Goal: Information Seeking & Learning: Learn about a topic

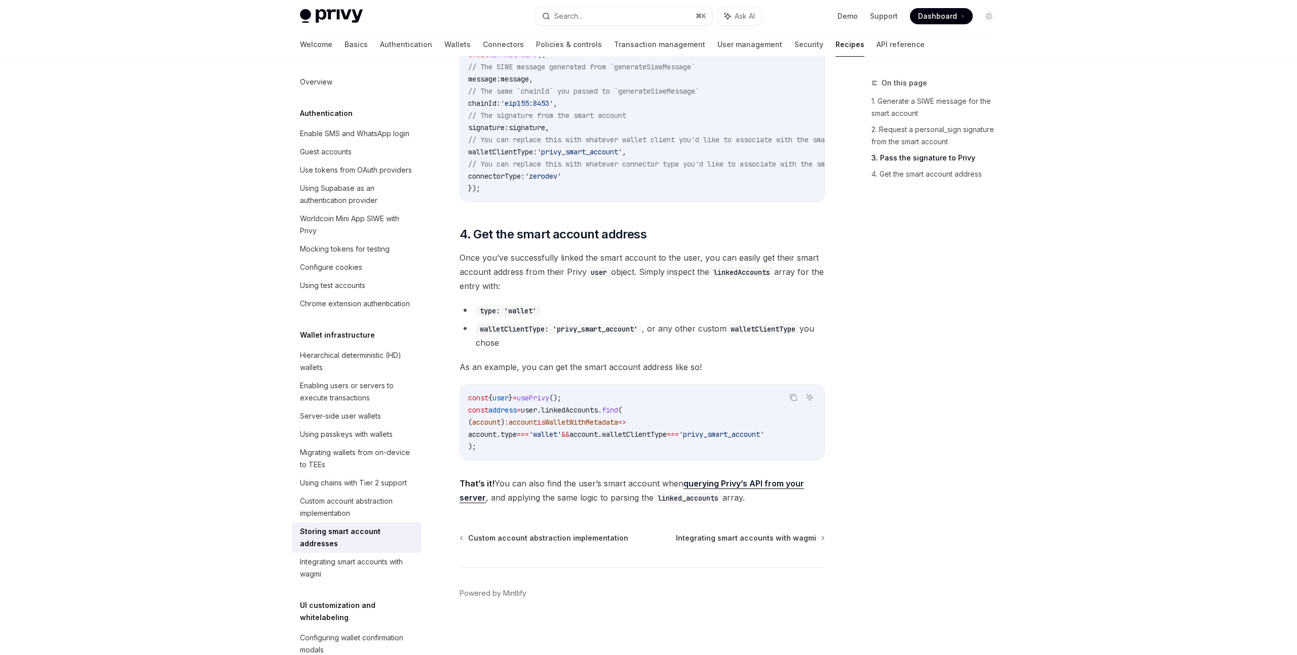
scroll to position [22, 0]
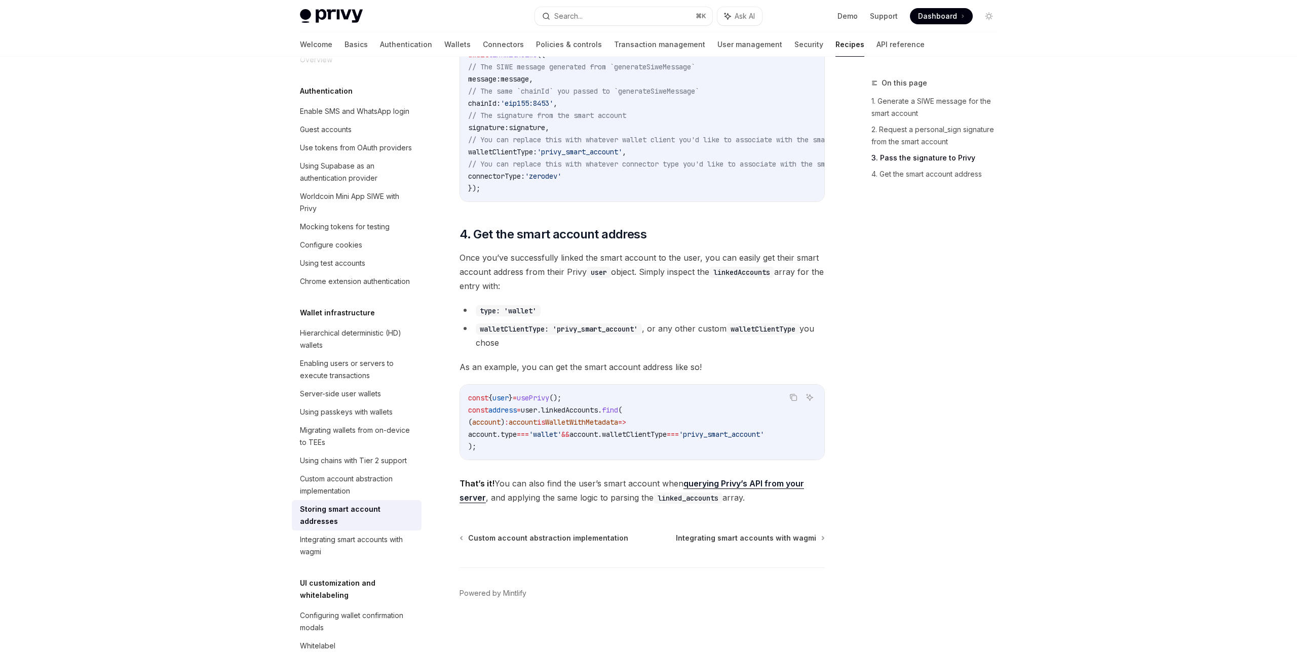
click at [976, 332] on div "On this page 1. Generate a SIWE message for the smart account 2. Request a pers…" at bounding box center [928, 366] width 154 height 578
click at [945, 360] on div "On this page 1. Generate a SIWE message for the smart account 2. Request a pers…" at bounding box center [928, 366] width 154 height 578
click at [875, 340] on div "On this page 1. Generate a SIWE message for the smart account 2. Request a pers…" at bounding box center [928, 366] width 154 height 578
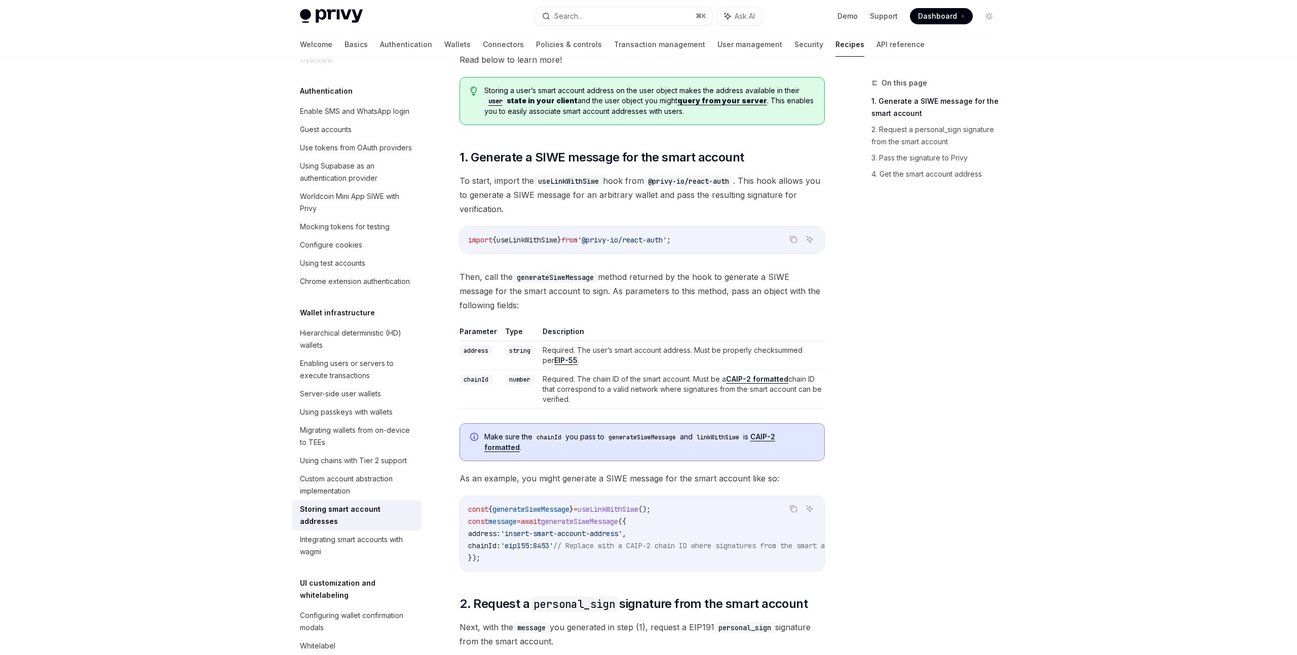
scroll to position [126, 0]
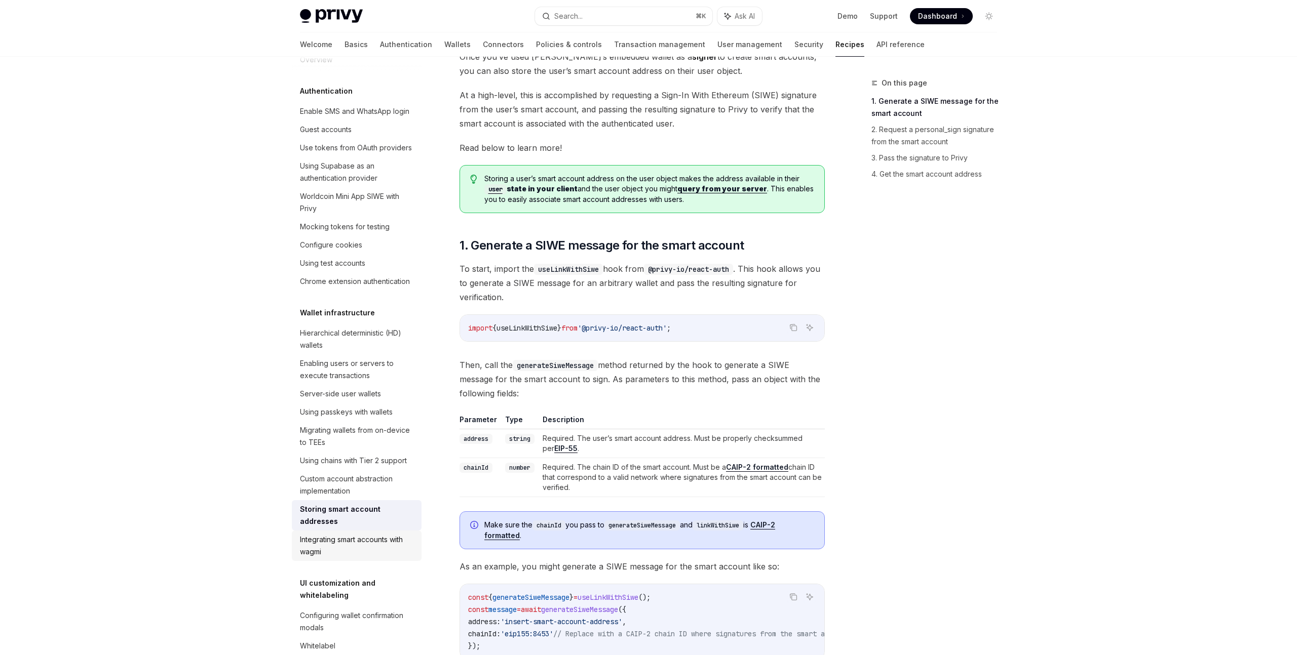
click at [359, 534] on div "Integrating smart accounts with wagmi" at bounding box center [357, 546] width 115 height 24
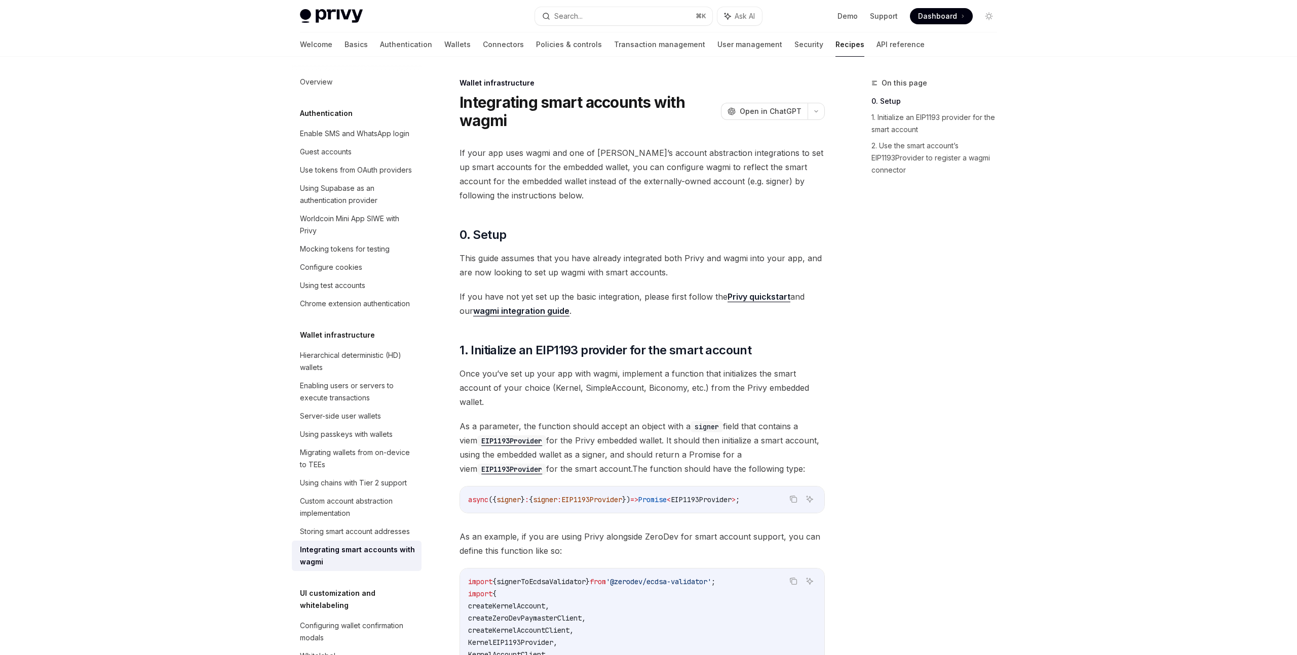
click at [591, 259] on span "This guide assumes that you have already integrated both Privy and wagmi into y…" at bounding box center [641, 265] width 365 height 28
click at [620, 313] on span "If you have not yet set up the basic integration, please first follow the Privy…" at bounding box center [641, 304] width 365 height 28
click at [362, 620] on div "Configuring wallet confirmation modals" at bounding box center [357, 632] width 115 height 24
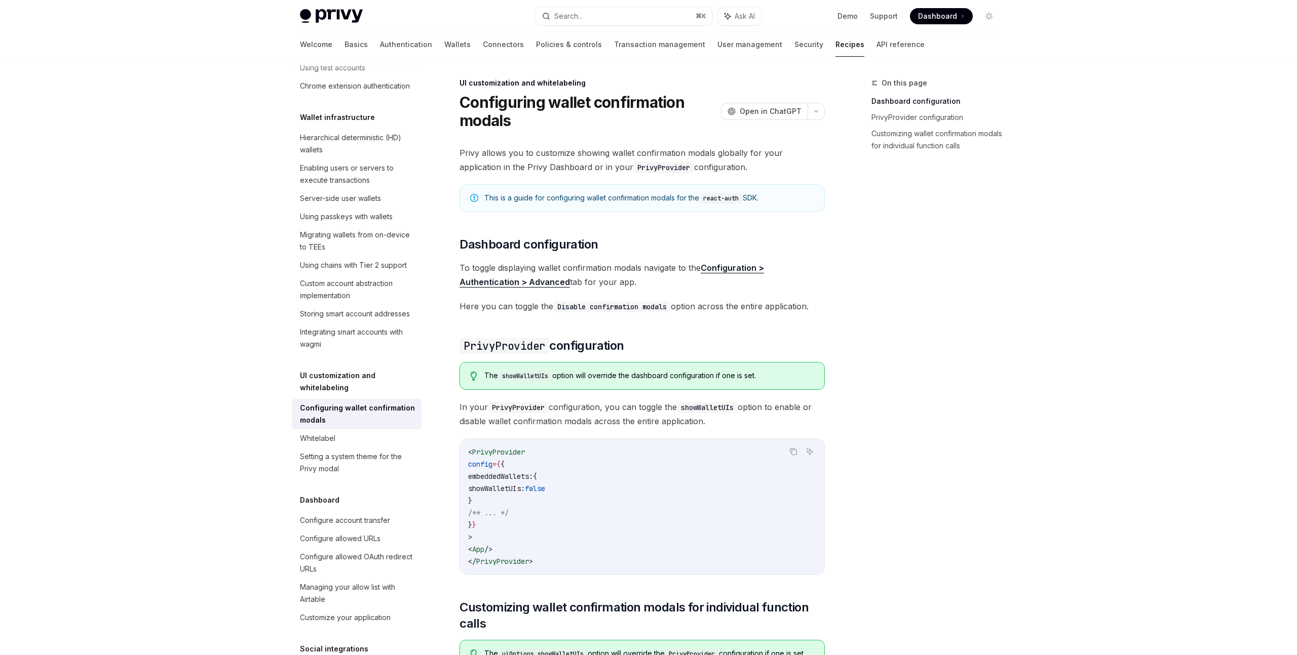
scroll to position [216, 0]
click at [862, 327] on div "On this page Dashboard configuration PrivyProvider configuration Customizing wa…" at bounding box center [928, 366] width 154 height 578
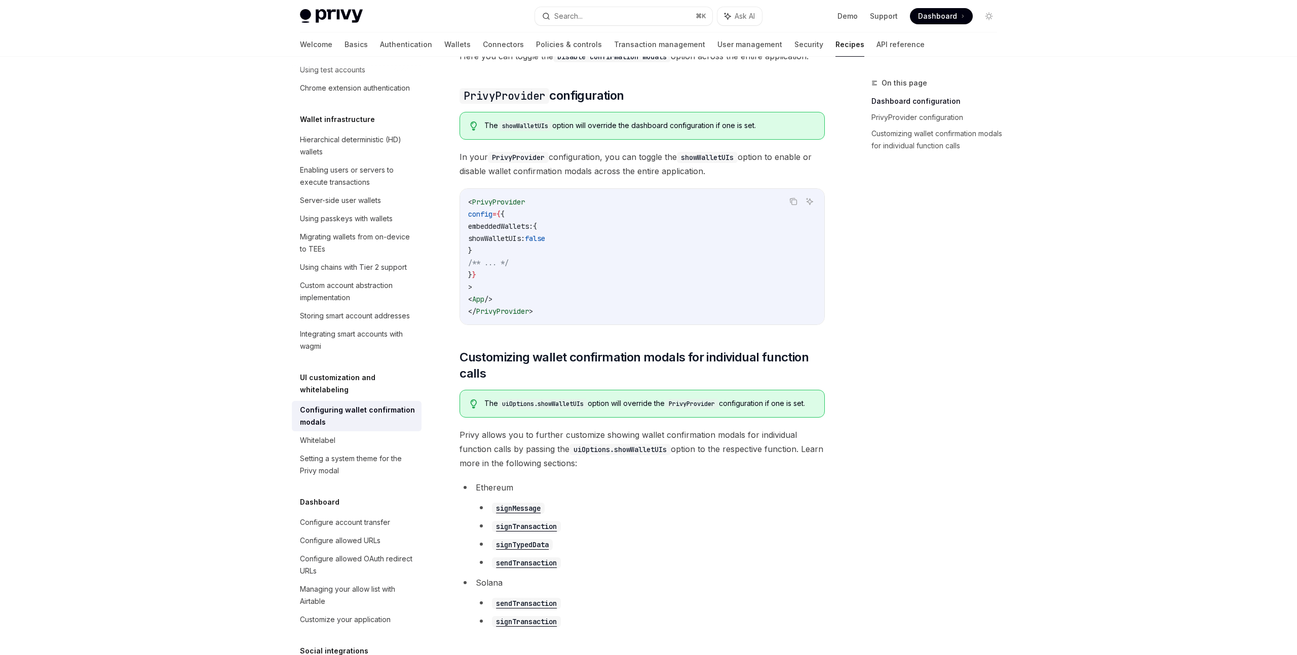
scroll to position [383, 0]
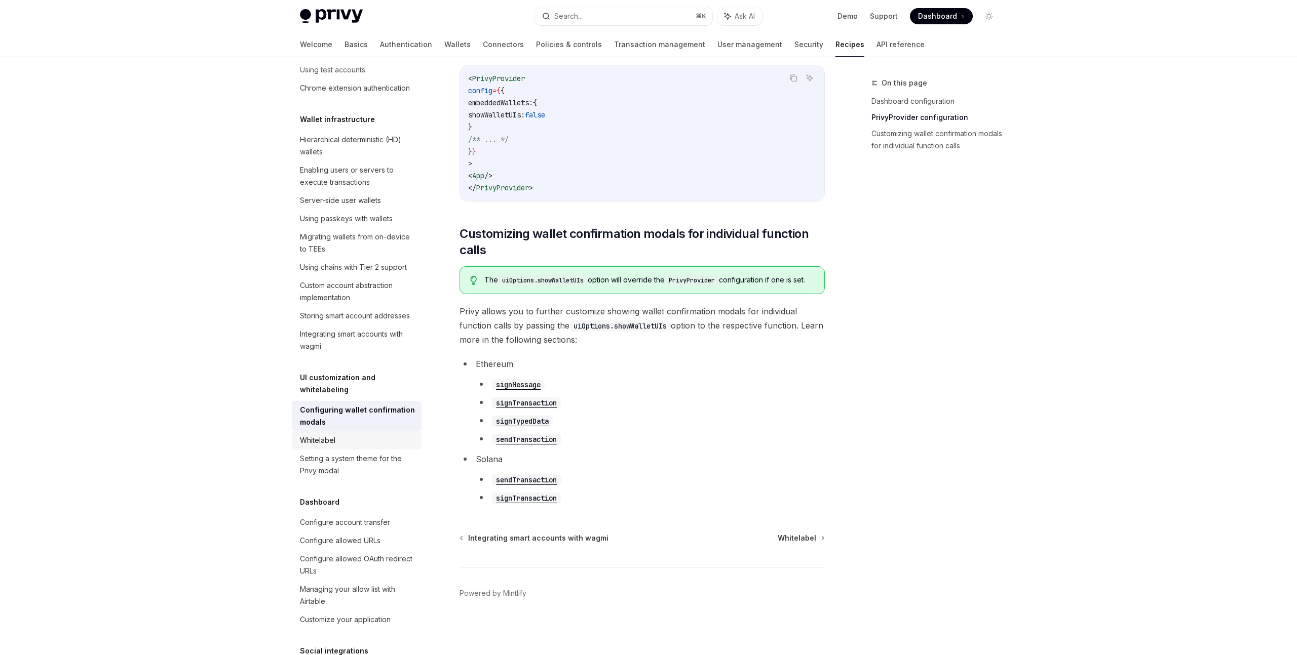
click at [404, 435] on div "Whitelabel" at bounding box center [357, 441] width 115 height 12
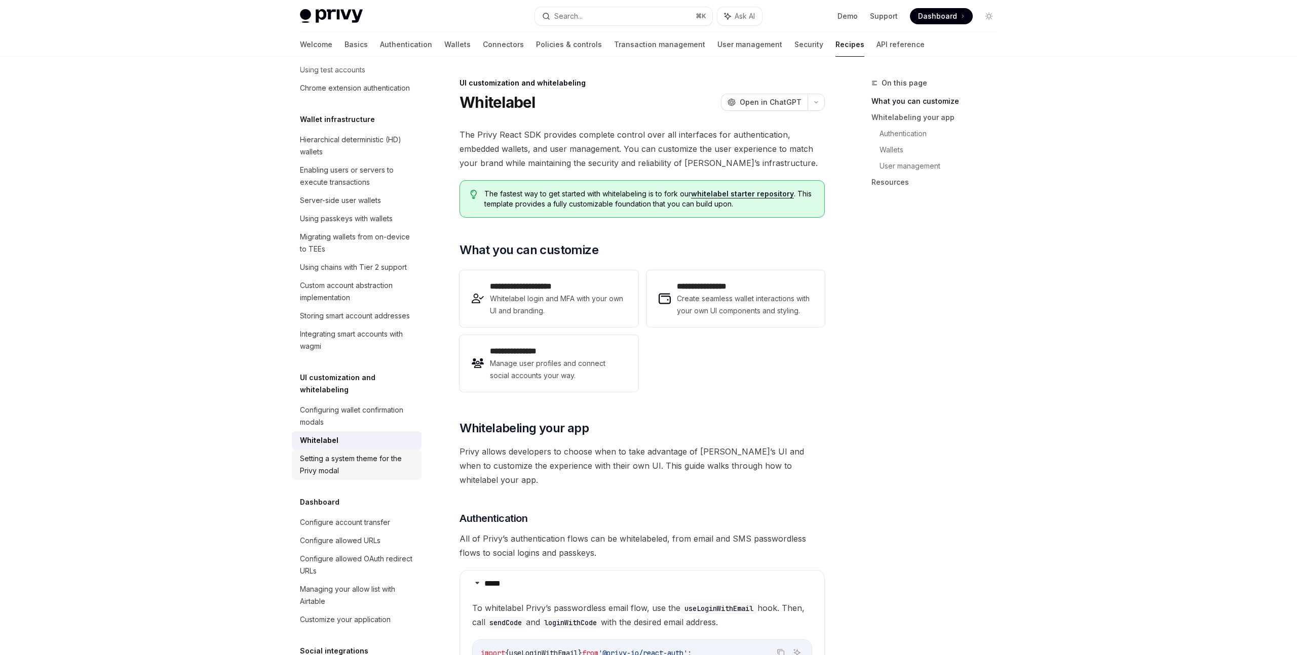
click at [390, 450] on link "Setting a system theme for the Privy modal" at bounding box center [357, 465] width 130 height 30
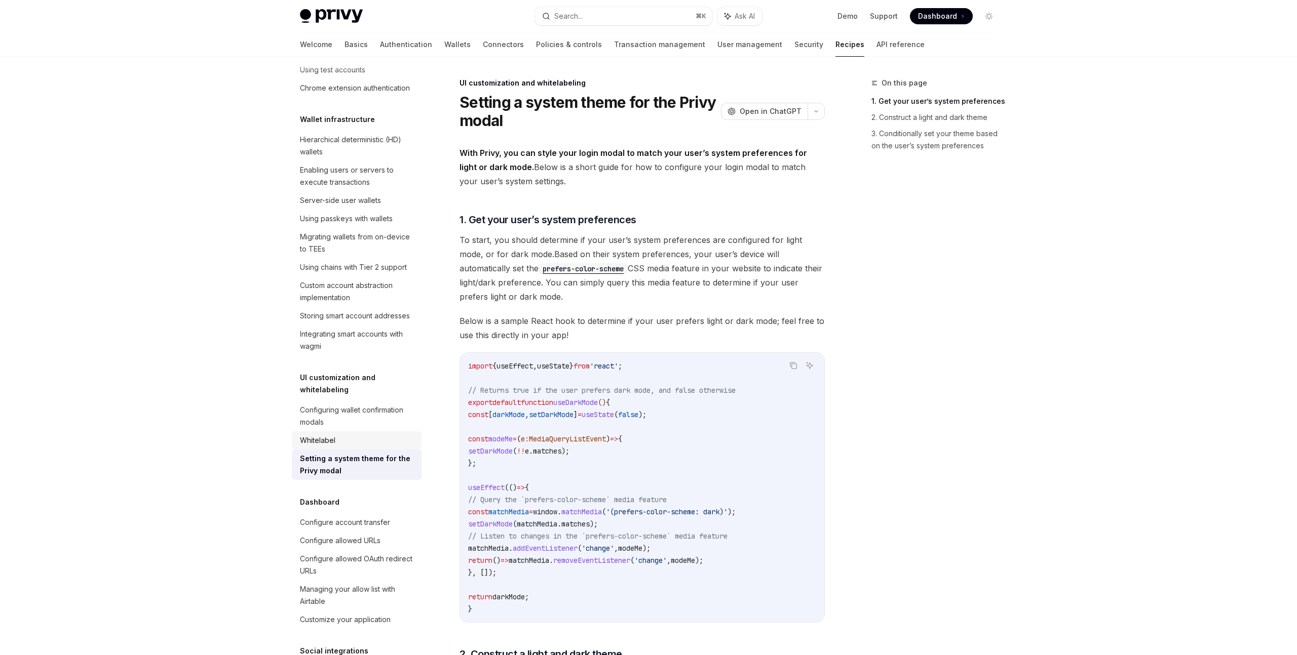
click at [383, 435] on div "Whitelabel" at bounding box center [357, 441] width 115 height 12
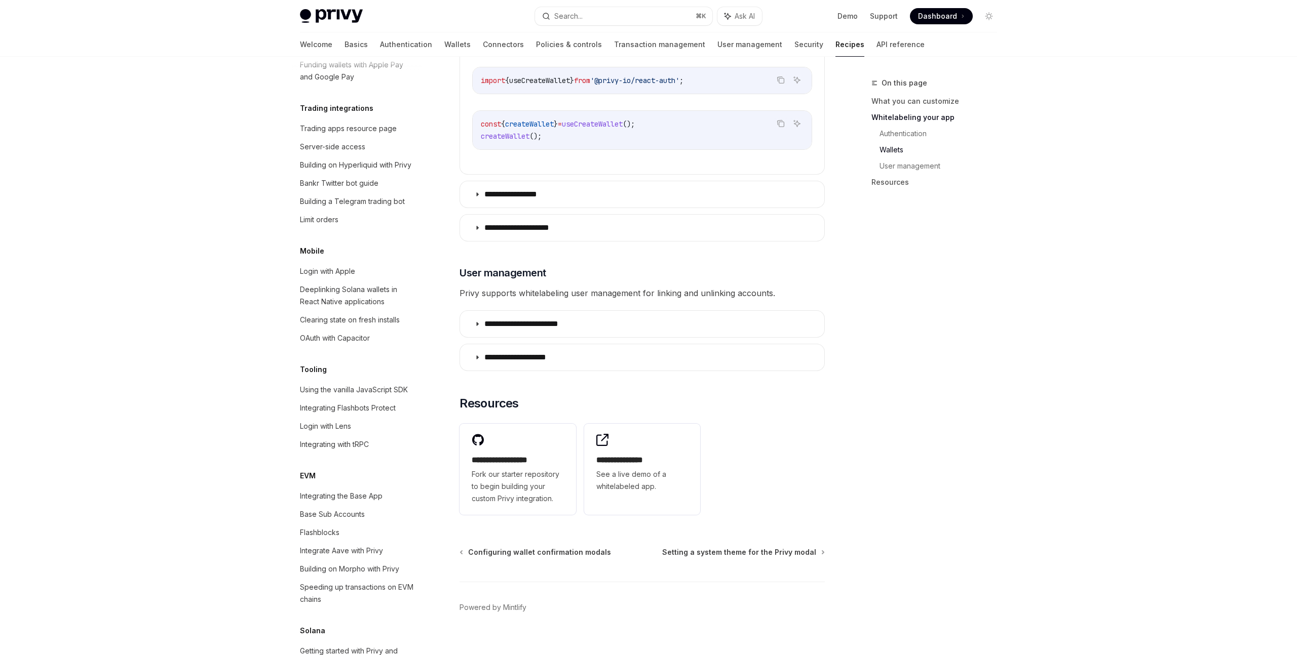
scroll to position [1240, 0]
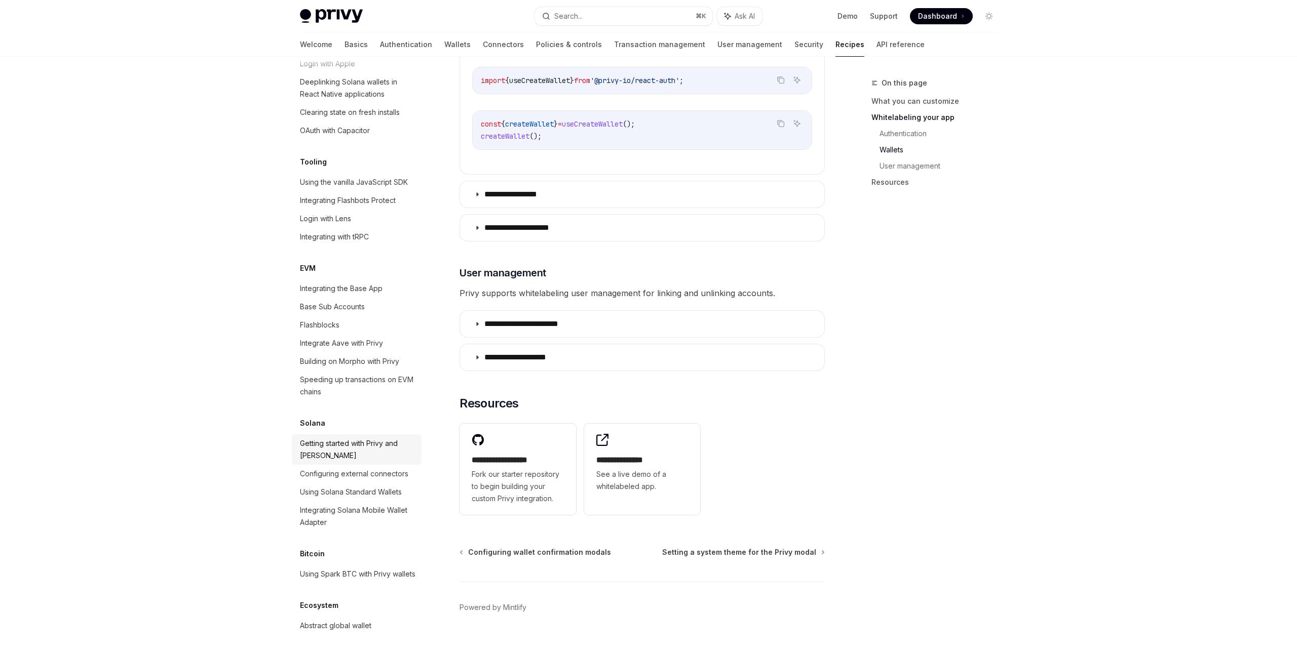
click at [345, 438] on div "Getting started with Privy and [PERSON_NAME]" at bounding box center [357, 450] width 115 height 24
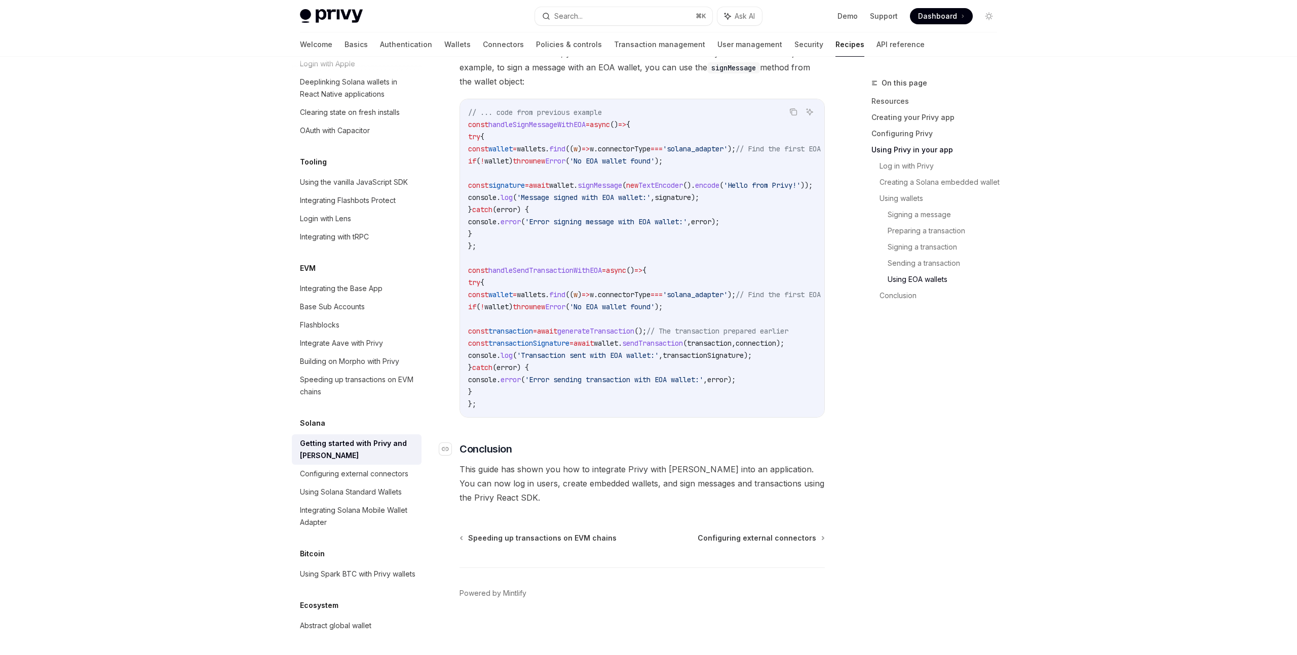
scroll to position [3338, 0]
click at [377, 468] on div "Configuring external connectors" at bounding box center [354, 474] width 108 height 12
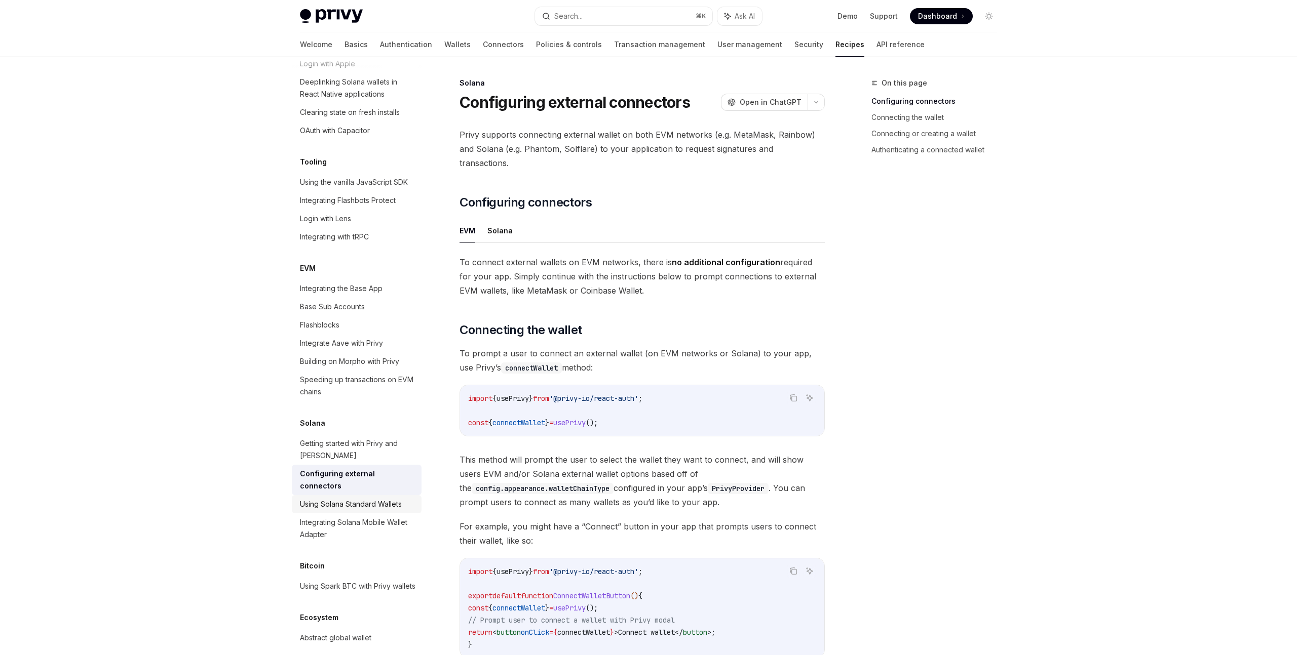
click at [377, 498] on div "Using Solana Standard Wallets" at bounding box center [351, 504] width 102 height 12
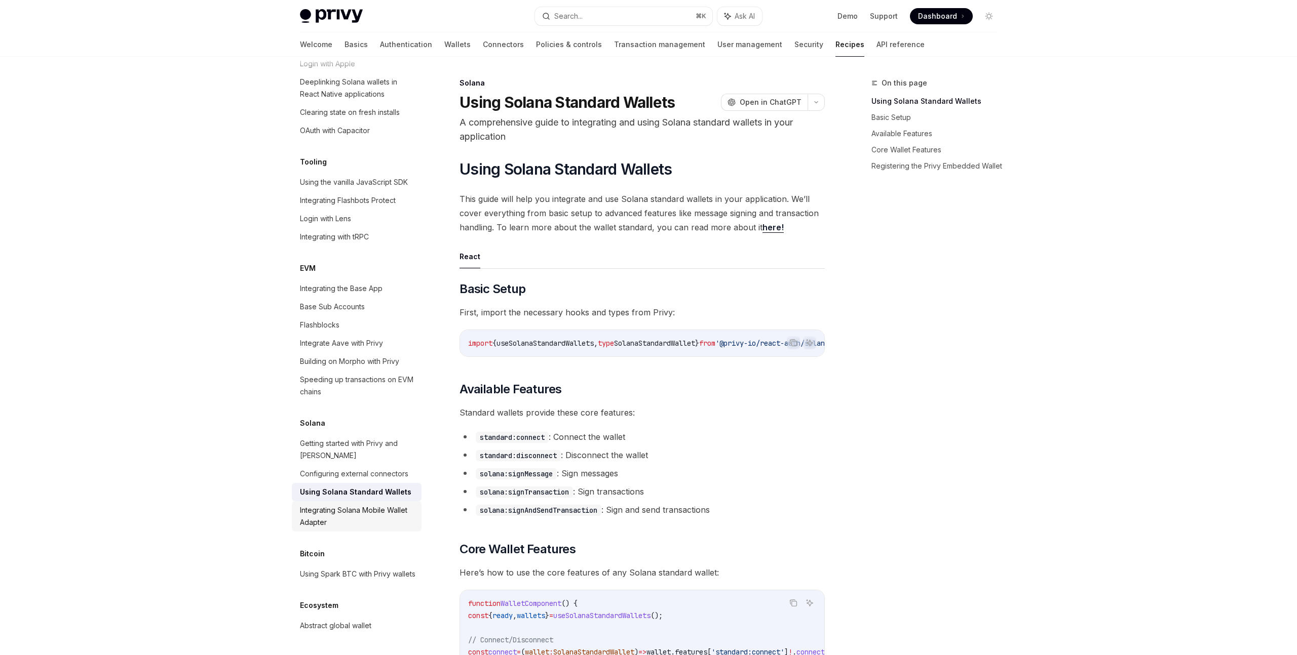
click at [375, 504] on div "Integrating Solana Mobile Wallet Adapter" at bounding box center [357, 516] width 115 height 24
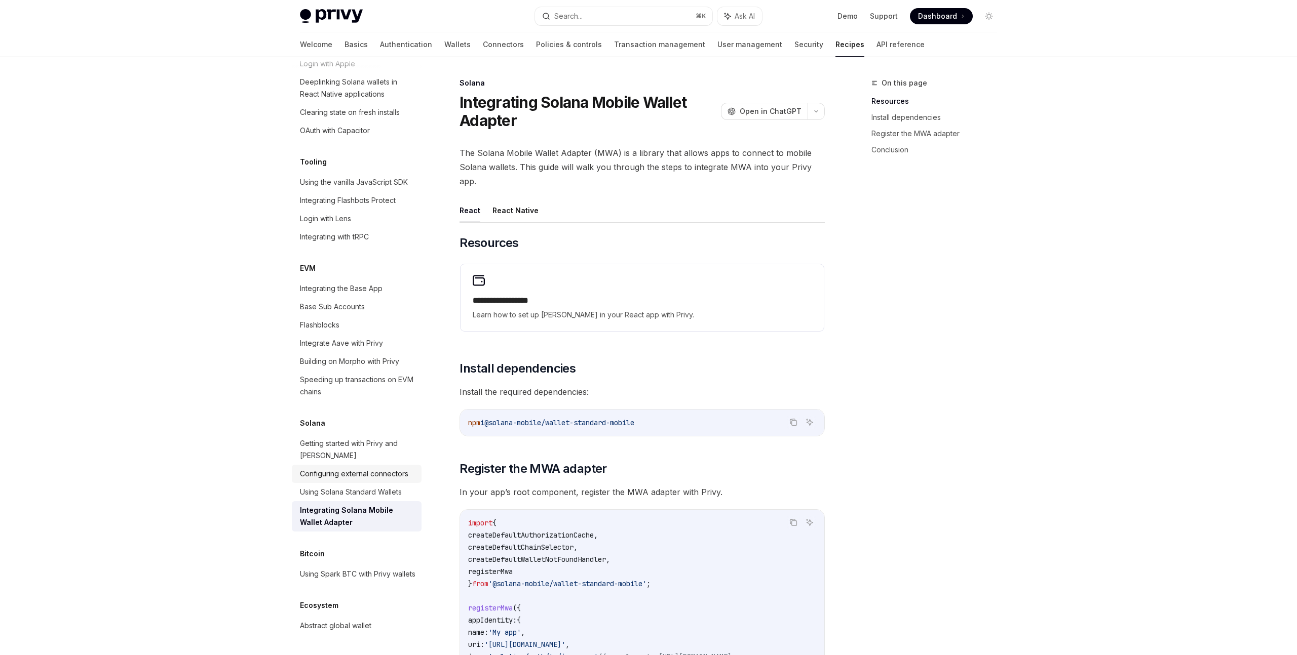
click at [370, 468] on div "Configuring external connectors" at bounding box center [354, 474] width 108 height 12
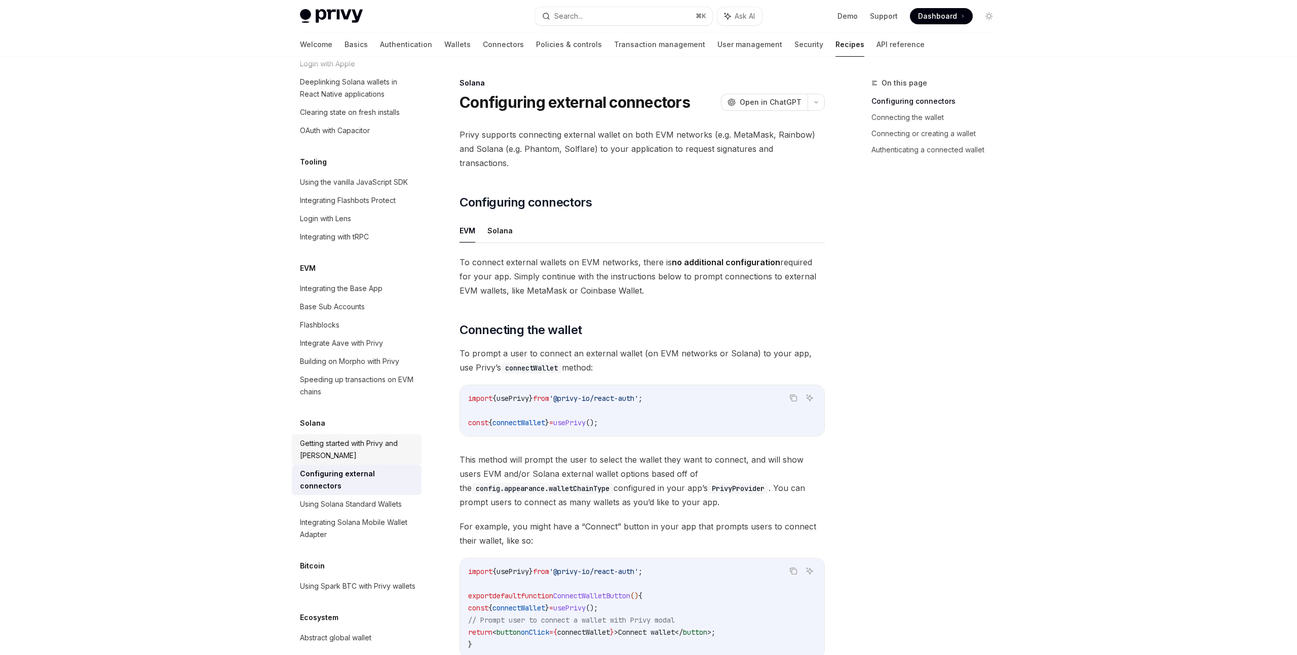
click at [367, 438] on div "Getting started with Privy and [PERSON_NAME]" at bounding box center [357, 450] width 115 height 24
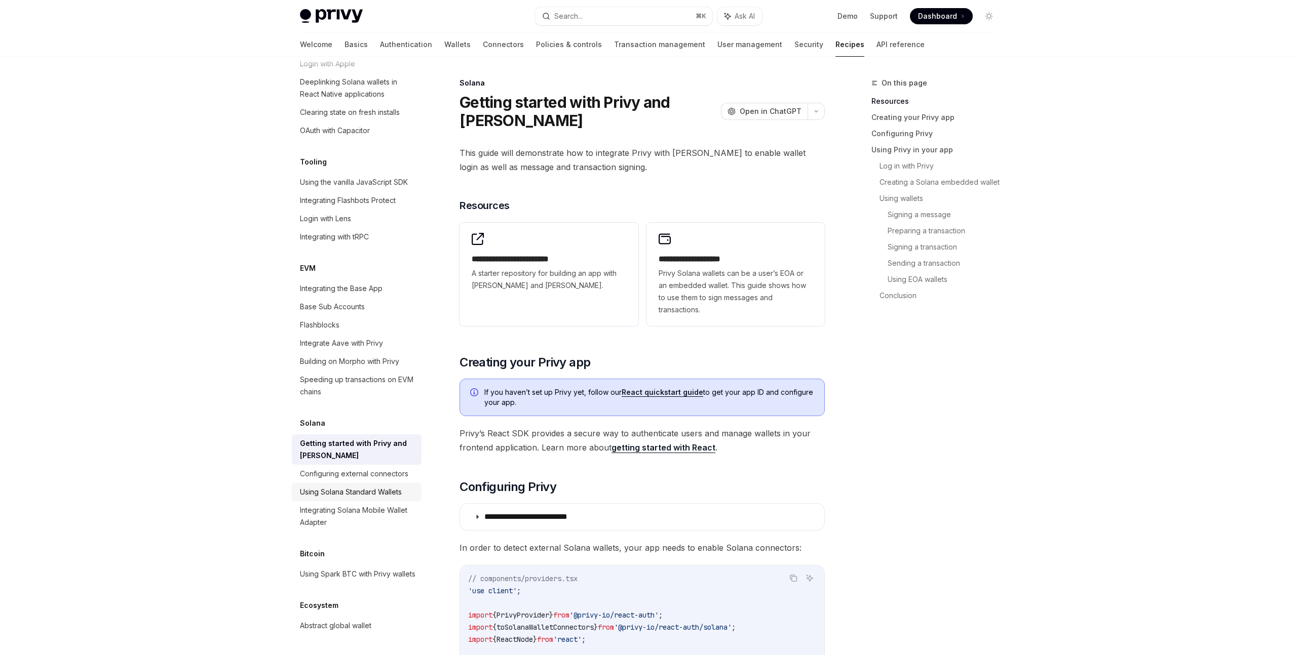
click at [369, 486] on div "Using Solana Standard Wallets" at bounding box center [351, 492] width 102 height 12
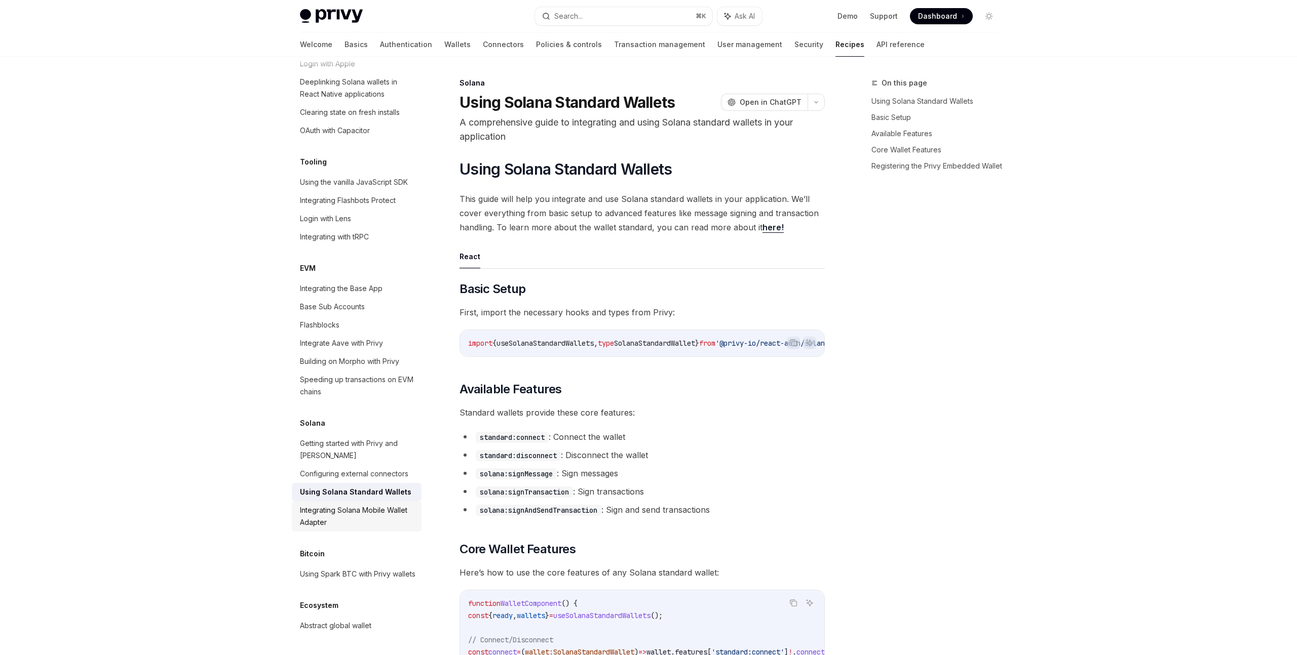
click at [369, 504] on div "Integrating Solana Mobile Wallet Adapter" at bounding box center [357, 516] width 115 height 24
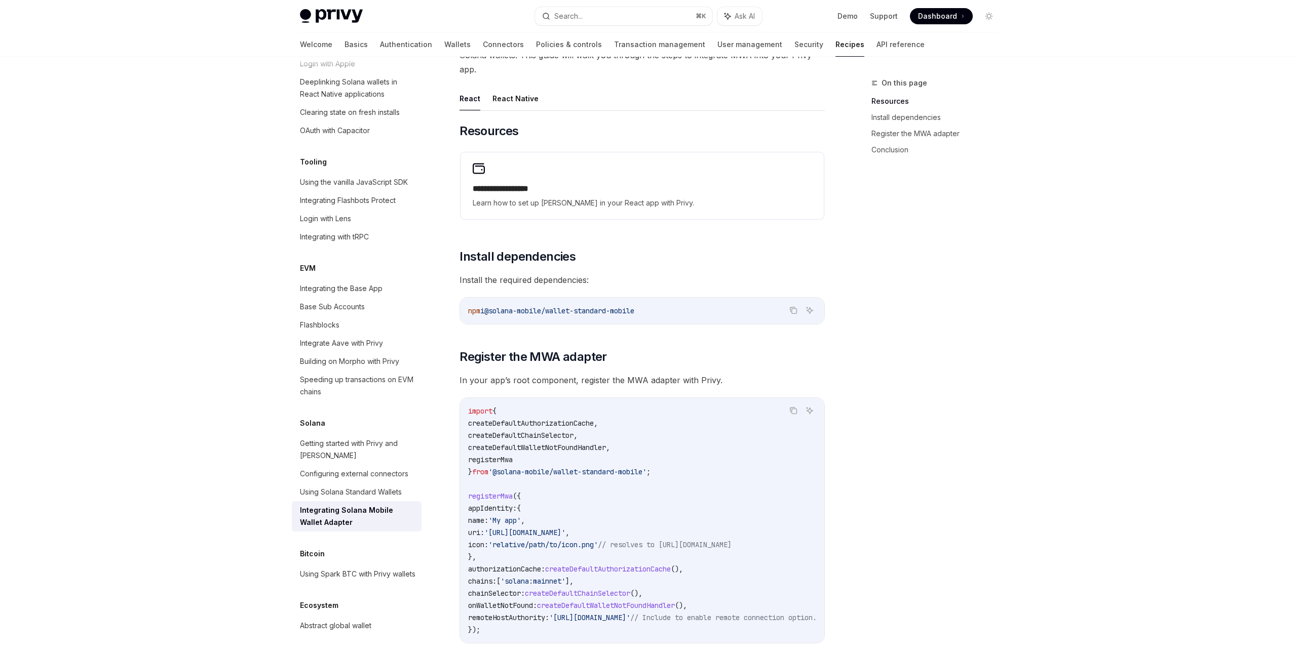
scroll to position [119, 0]
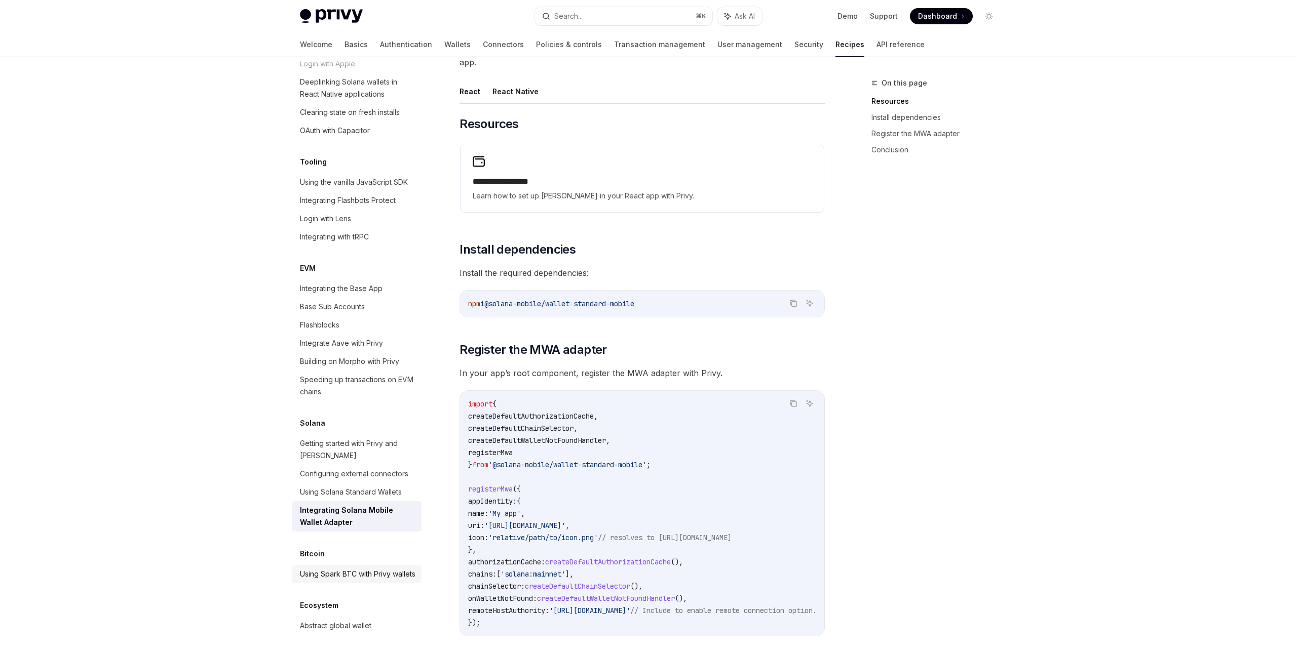
click at [352, 568] on div "Using Spark BTC with Privy wallets" at bounding box center [357, 574] width 115 height 12
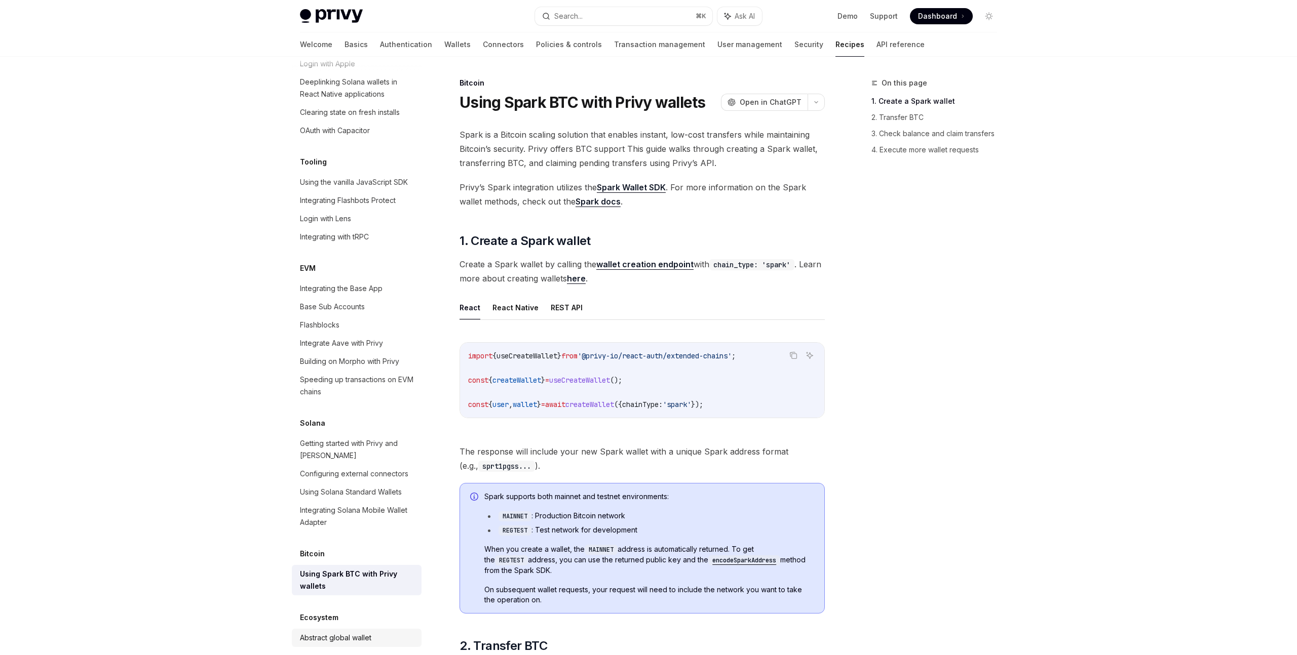
click at [342, 632] on div "Abstract global wallet" at bounding box center [335, 638] width 71 height 12
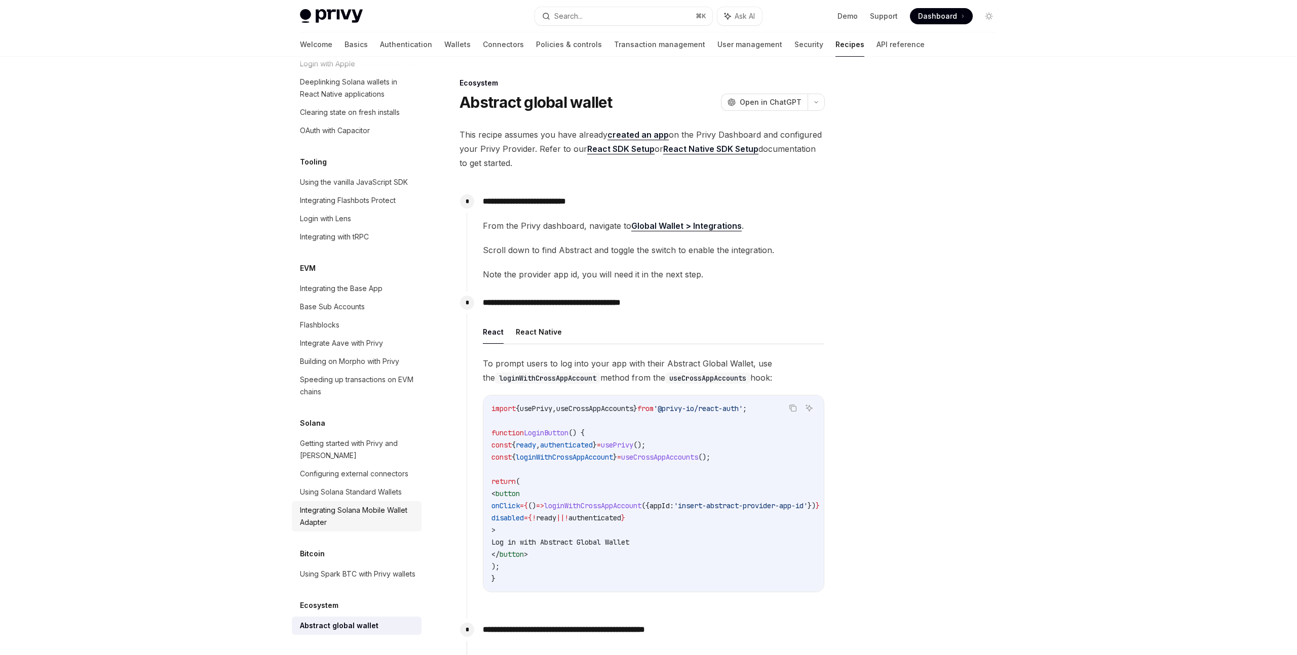
click at [363, 504] on div "Integrating Solana Mobile Wallet Adapter" at bounding box center [357, 516] width 115 height 24
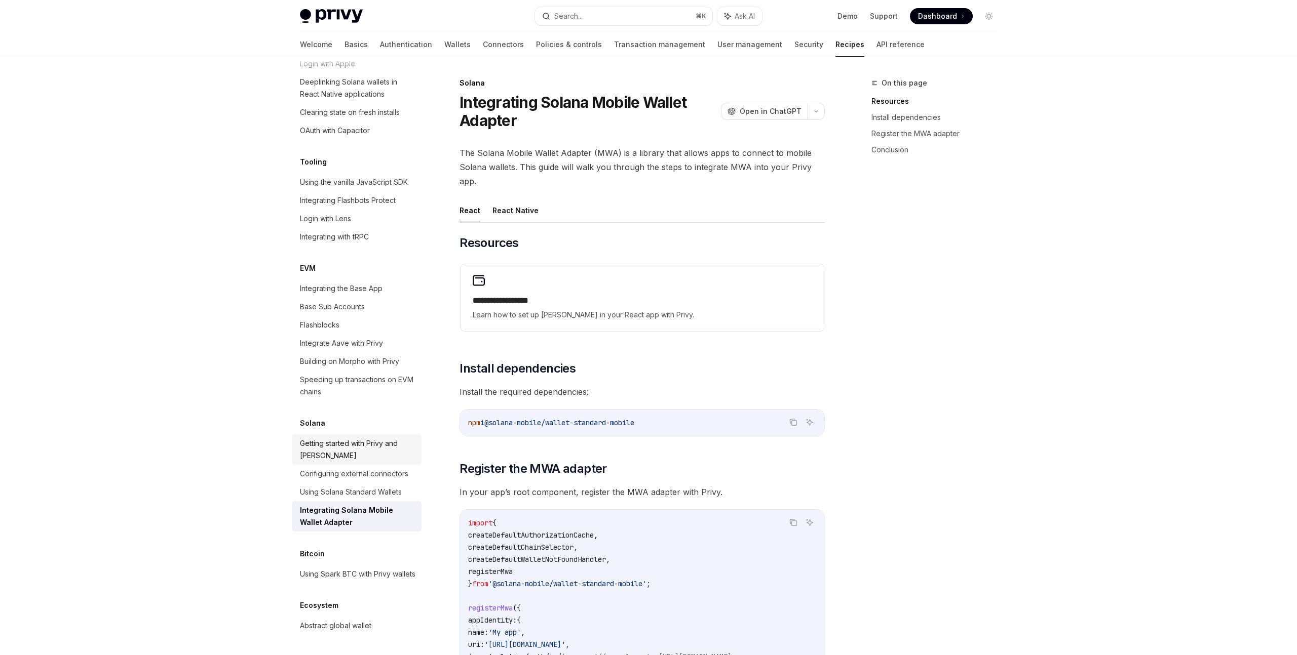
click at [357, 438] on div "Getting started with Privy and [PERSON_NAME]" at bounding box center [357, 450] width 115 height 24
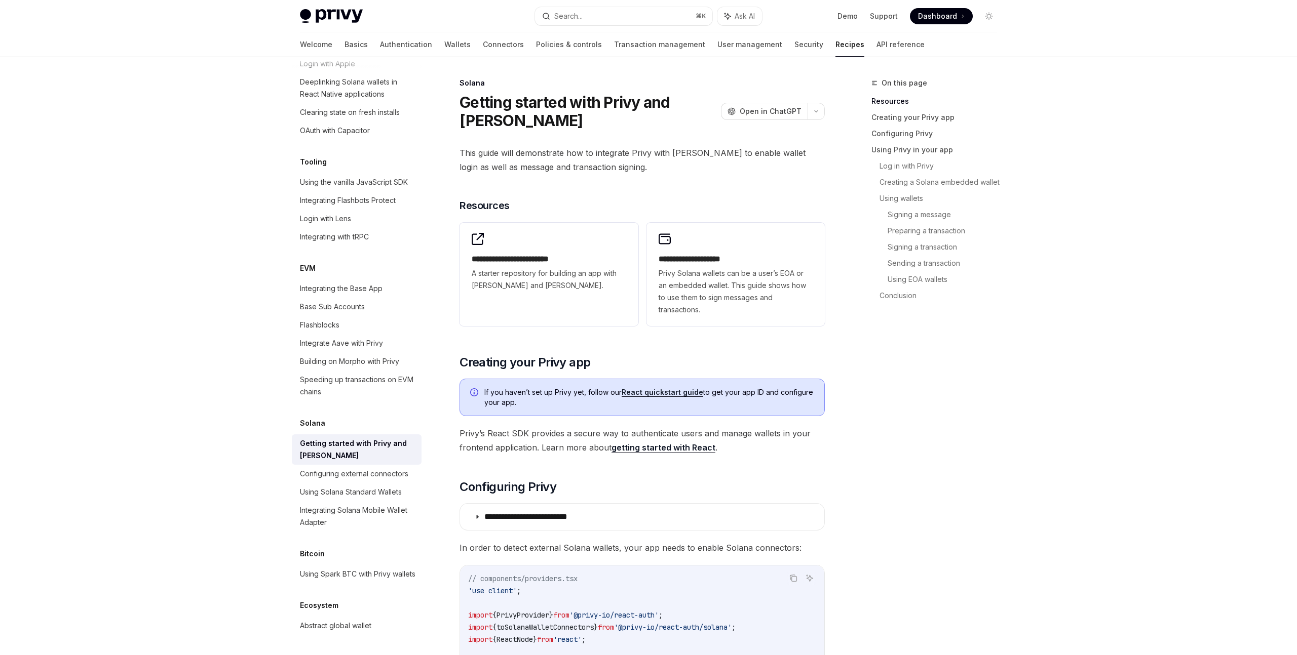
scroll to position [1213, 0]
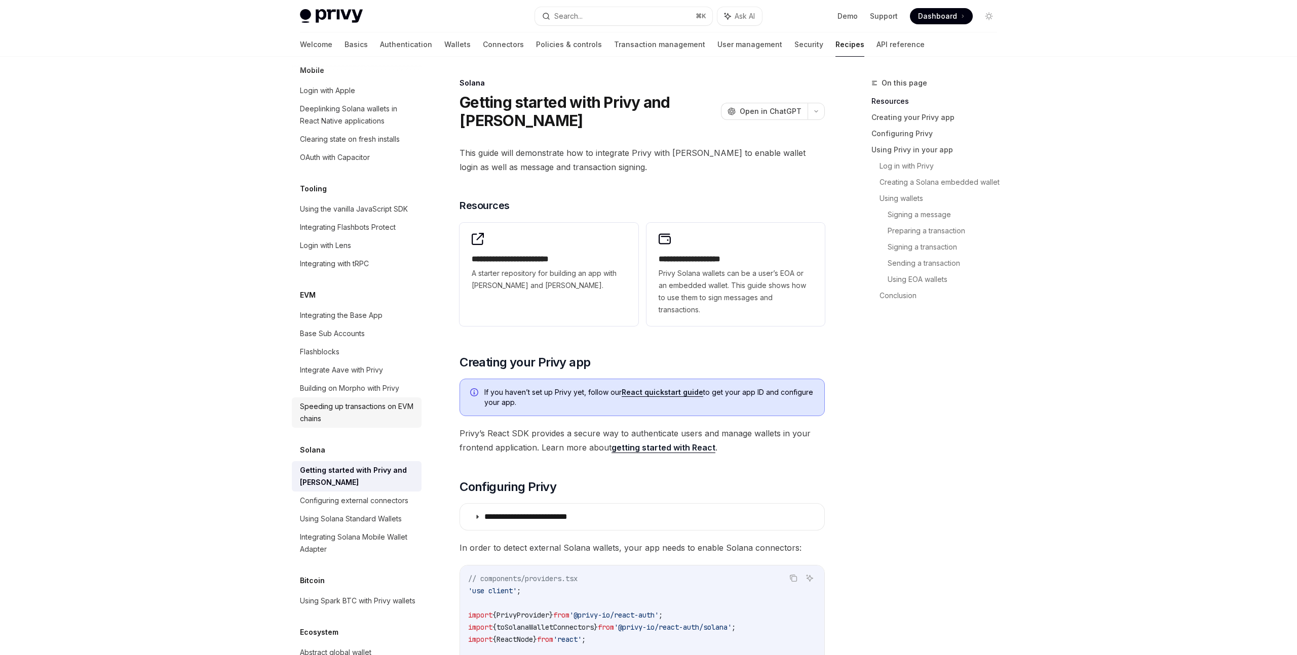
click at [368, 401] on div "Speeding up transactions on EVM chains" at bounding box center [357, 413] width 115 height 24
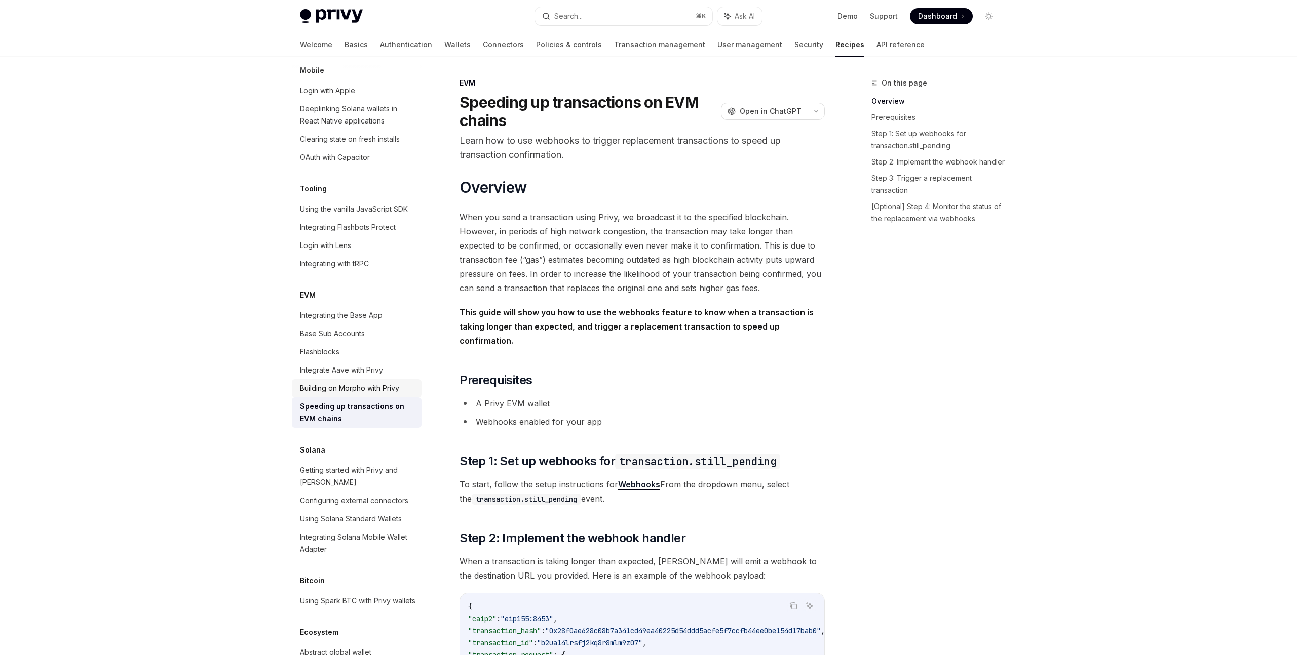
click at [363, 382] on div "Building on Morpho with Privy" at bounding box center [349, 388] width 99 height 12
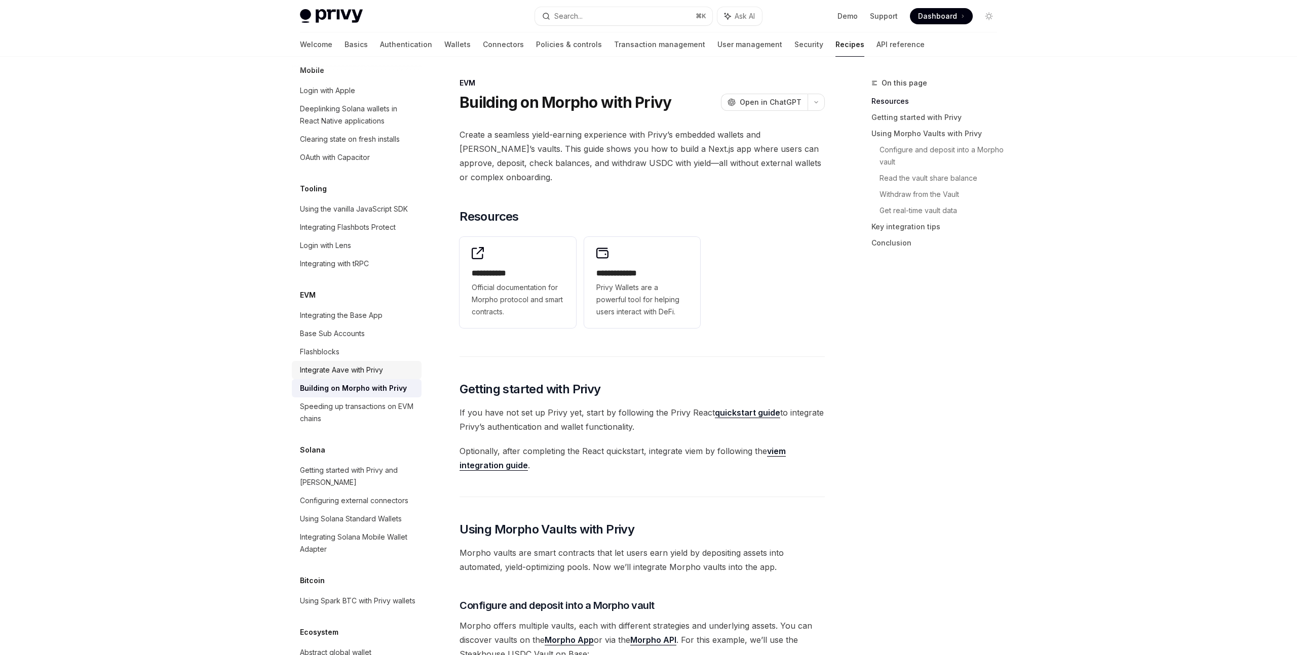
click at [357, 364] on div "Integrate Aave with Privy" at bounding box center [341, 370] width 83 height 12
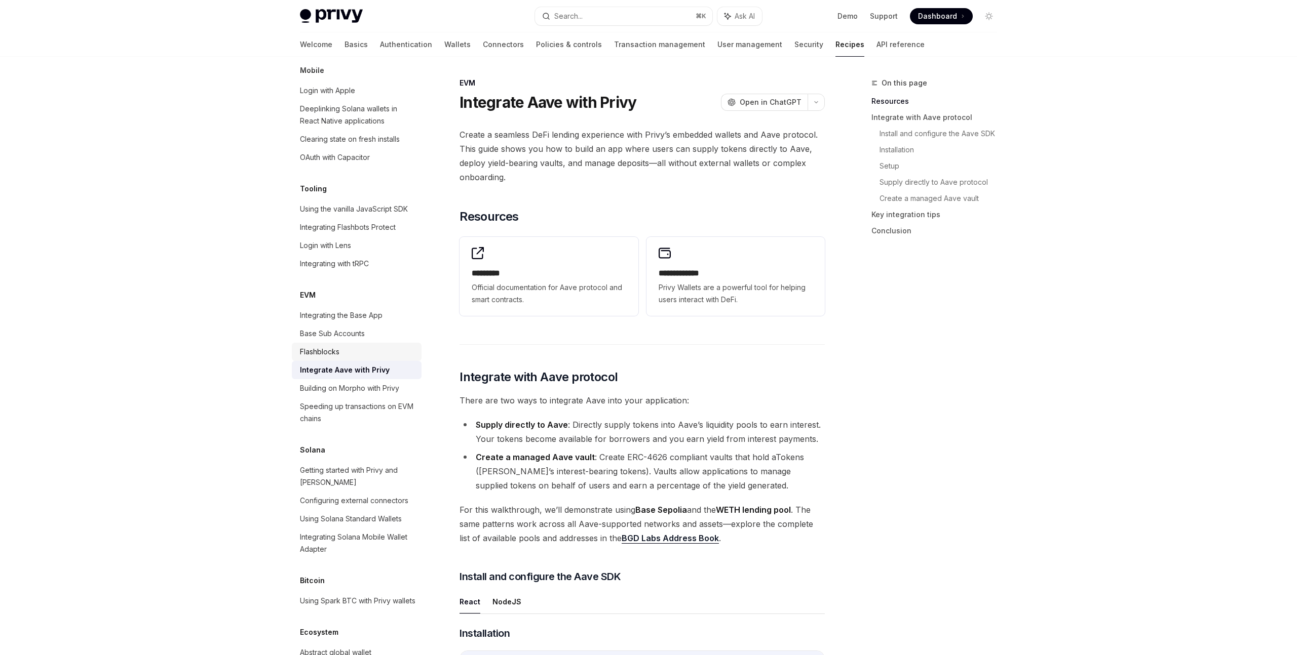
click at [351, 346] on div "Flashblocks" at bounding box center [357, 352] width 115 height 12
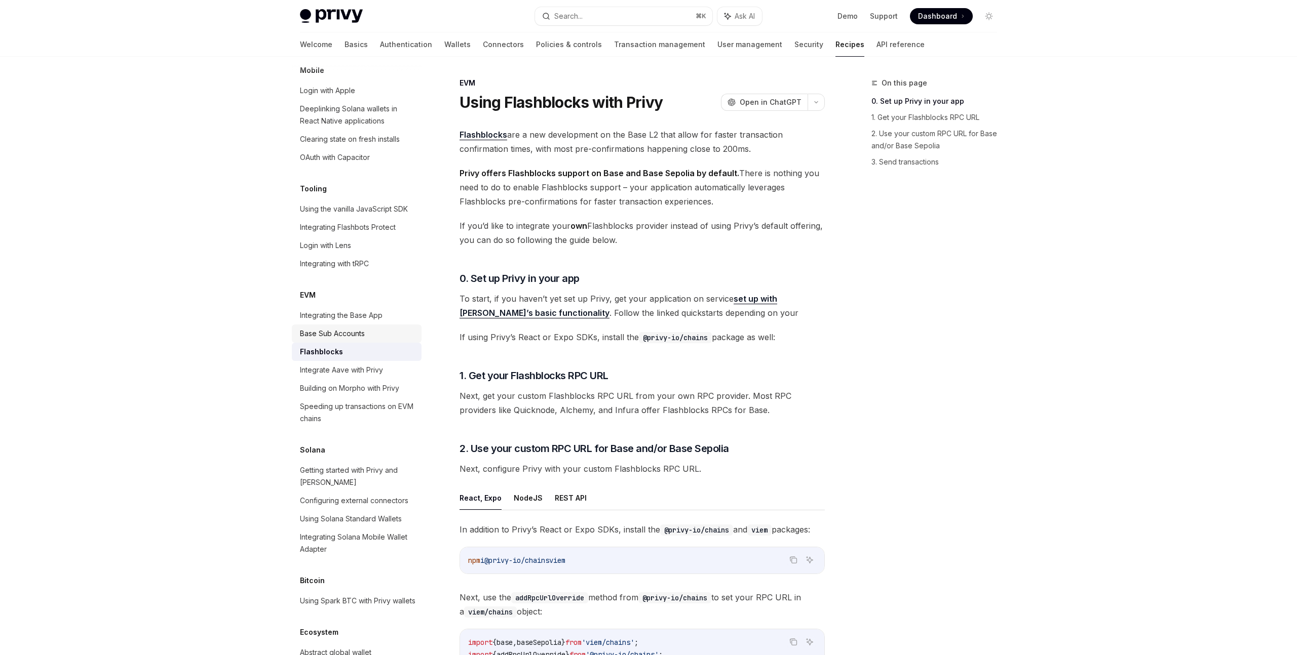
click at [353, 328] on div "Base Sub Accounts" at bounding box center [332, 334] width 65 height 12
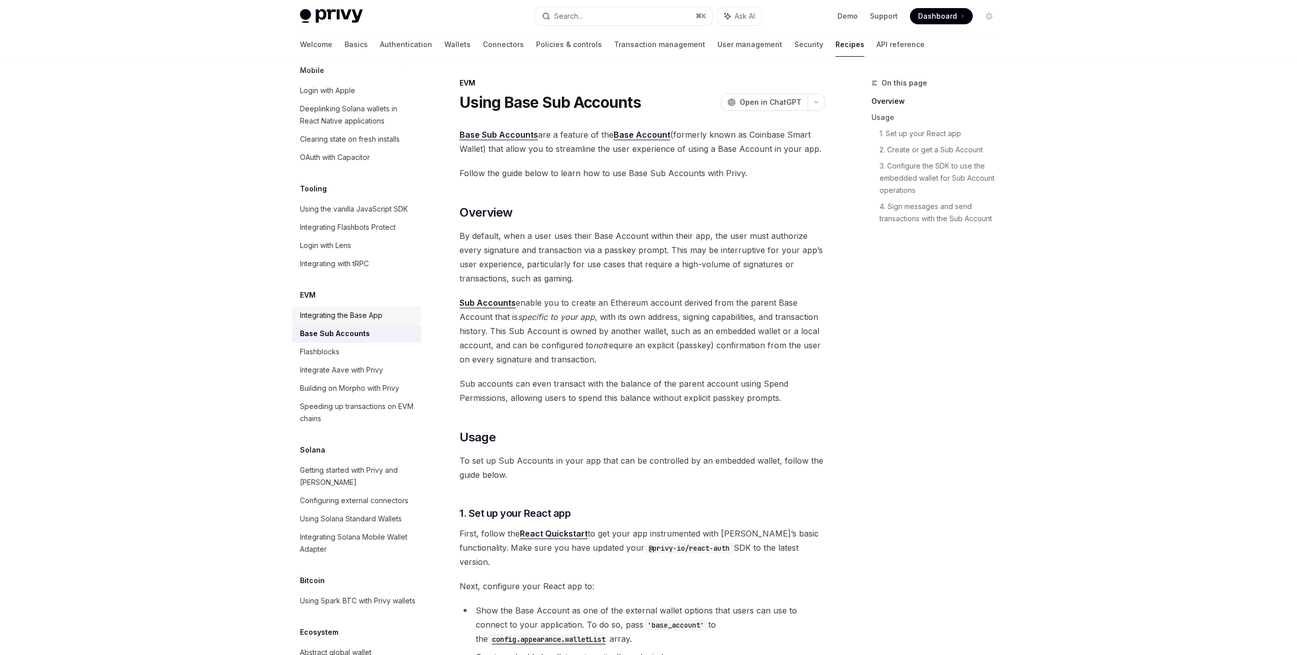
click at [355, 309] on div "Integrating the Base App" at bounding box center [341, 315] width 83 height 12
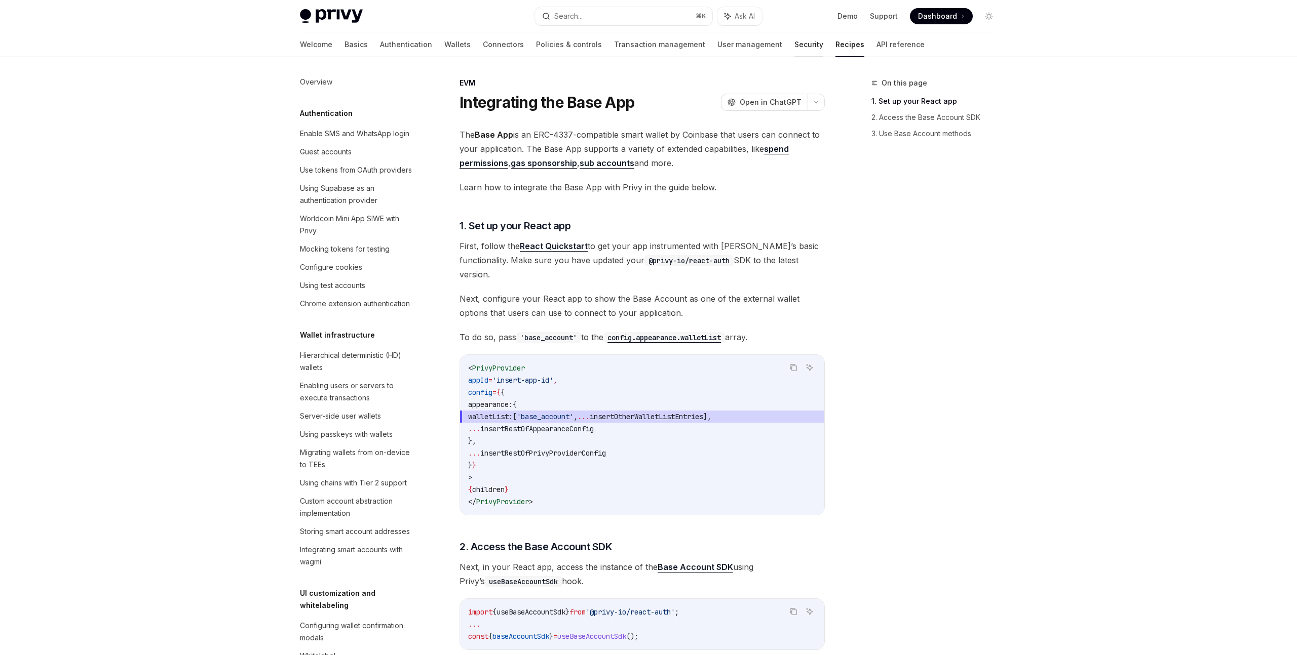
click at [794, 47] on link "Security" at bounding box center [808, 44] width 29 height 24
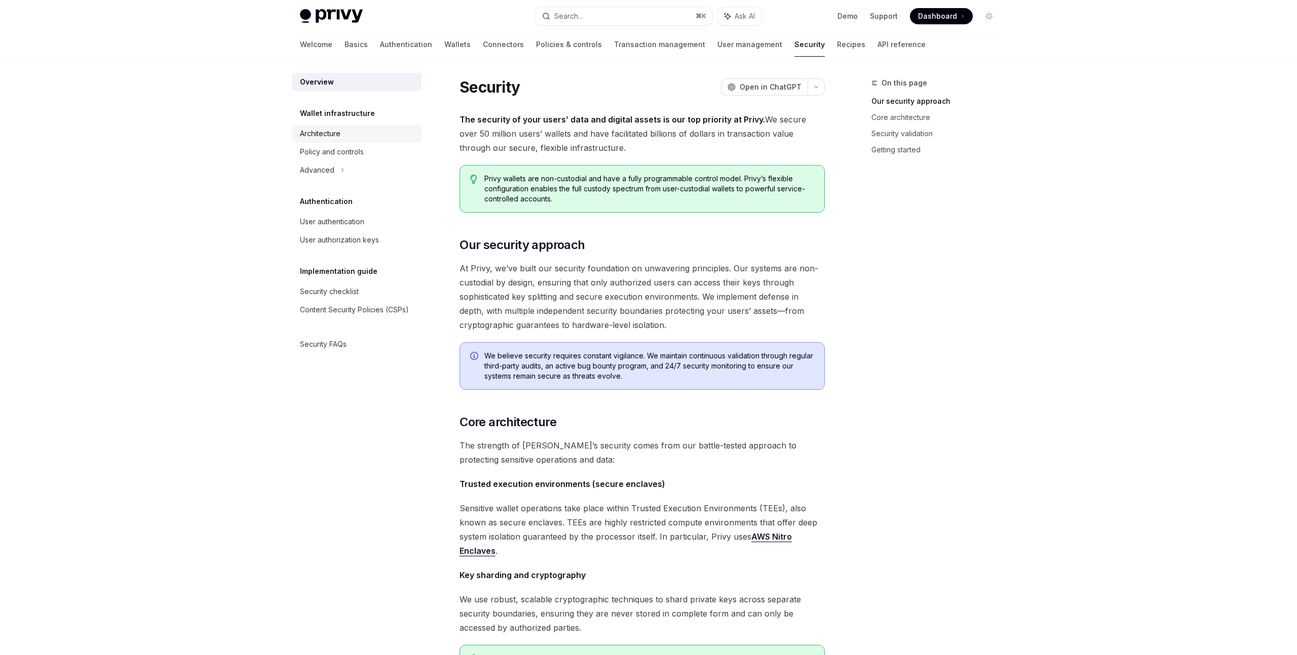
click at [347, 133] on div "Architecture" at bounding box center [357, 134] width 115 height 12
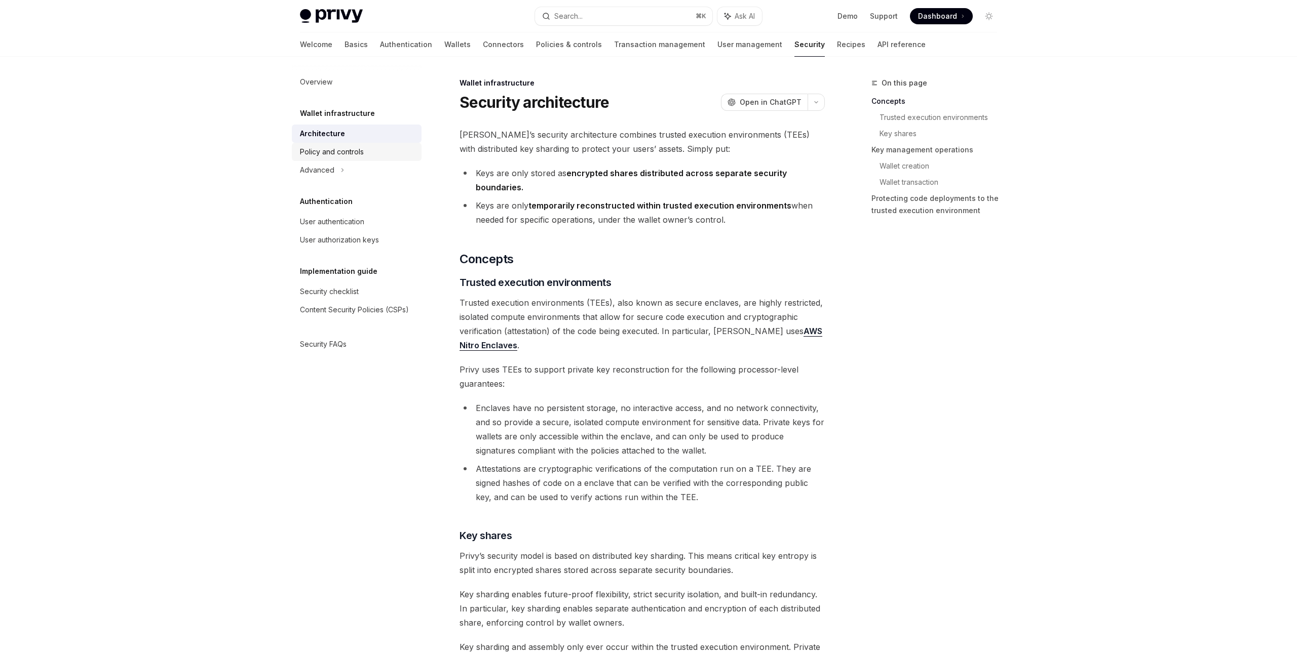
click at [347, 150] on div "Policy and controls" at bounding box center [332, 152] width 64 height 12
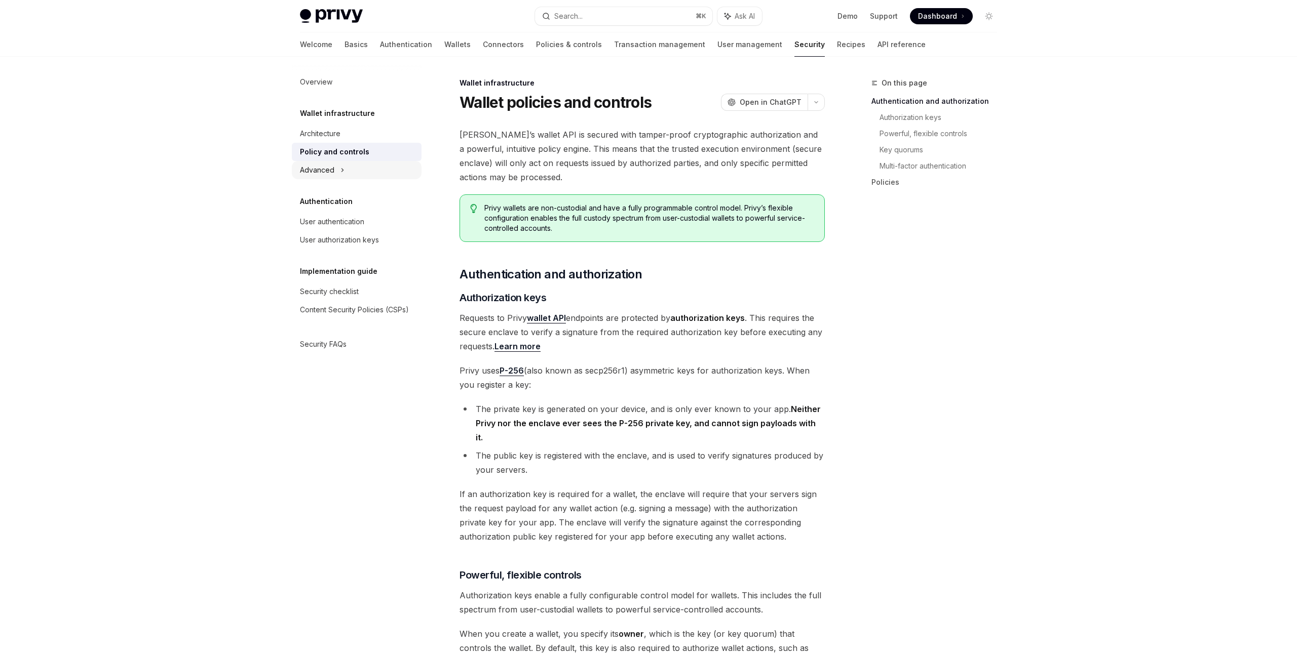
click at [342, 169] on icon at bounding box center [342, 170] width 4 height 12
type textarea "*"
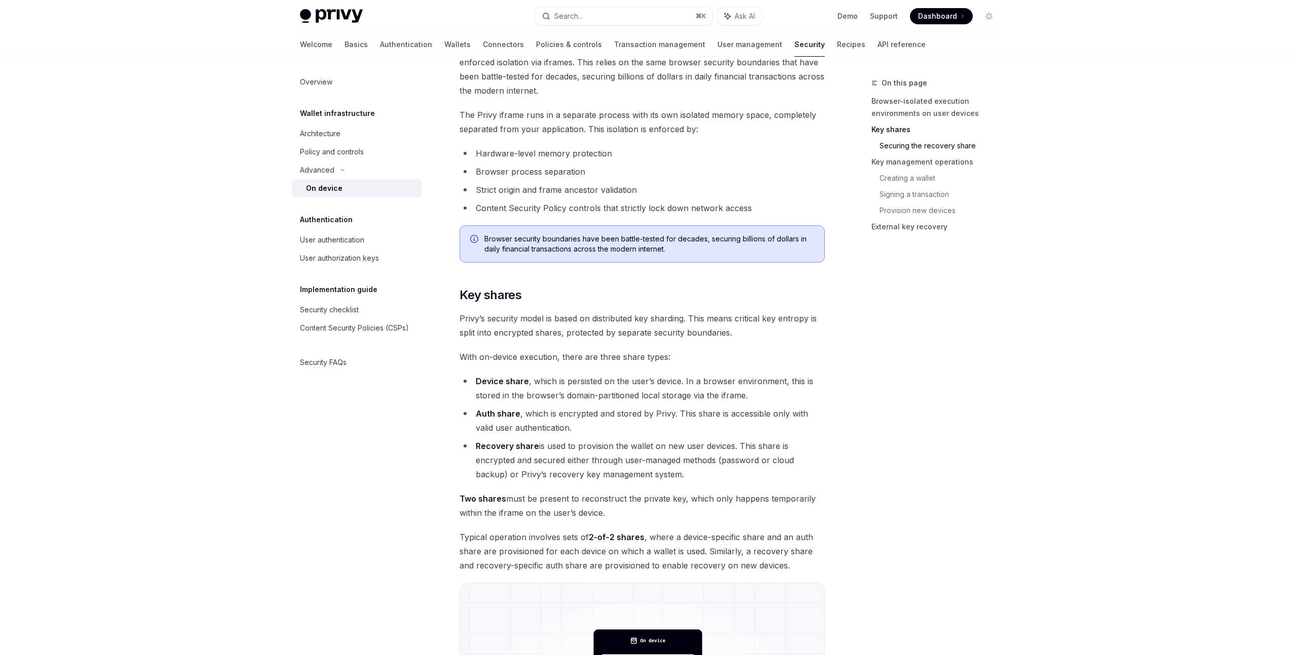
scroll to position [22, 0]
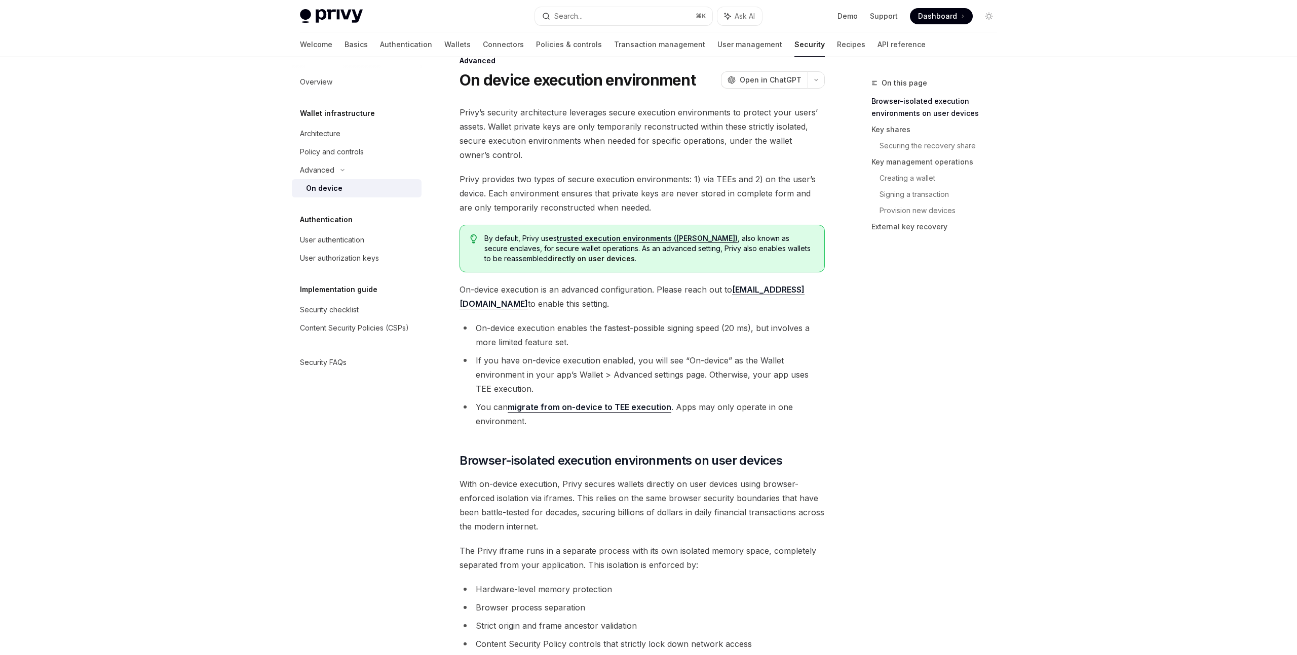
drag, startPoint x: 674, startPoint y: 407, endPoint x: 687, endPoint y: 418, distance: 17.3
click at [687, 418] on li "You can migrate from on-device to TEE execution . Apps may only operate in one …" at bounding box center [641, 414] width 365 height 28
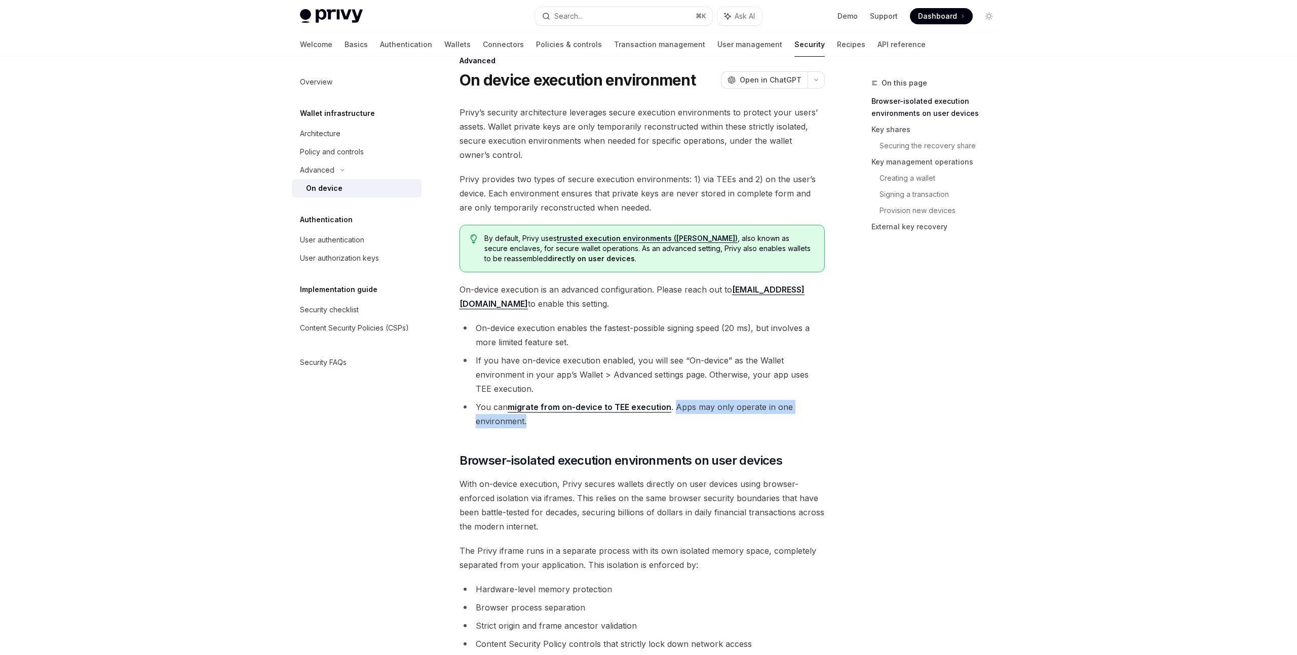
drag, startPoint x: 673, startPoint y: 408, endPoint x: 673, endPoint y: 417, distance: 9.1
click at [673, 417] on li "You can migrate from on-device to TEE execution . Apps may only operate in one …" at bounding box center [641, 414] width 365 height 28
drag, startPoint x: 674, startPoint y: 407, endPoint x: 672, endPoint y: 421, distance: 14.3
click at [672, 421] on li "You can migrate from on-device to TEE execution . Apps may only operate in one …" at bounding box center [641, 414] width 365 height 28
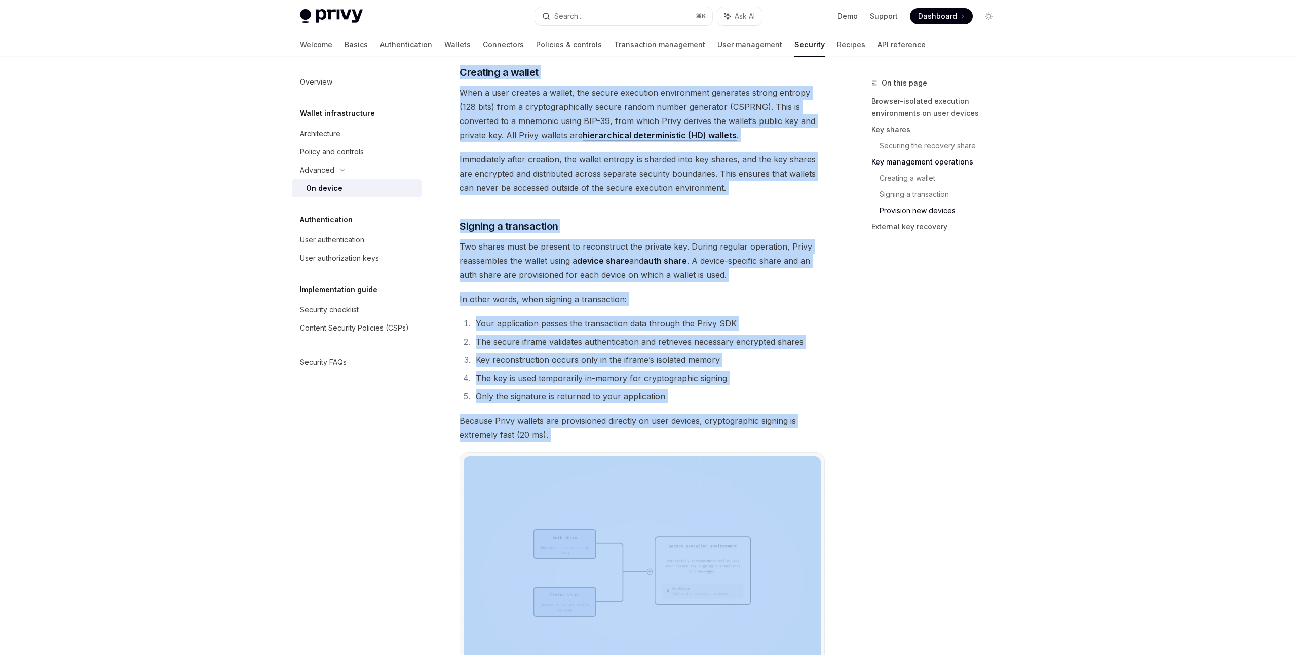
scroll to position [2581, 0]
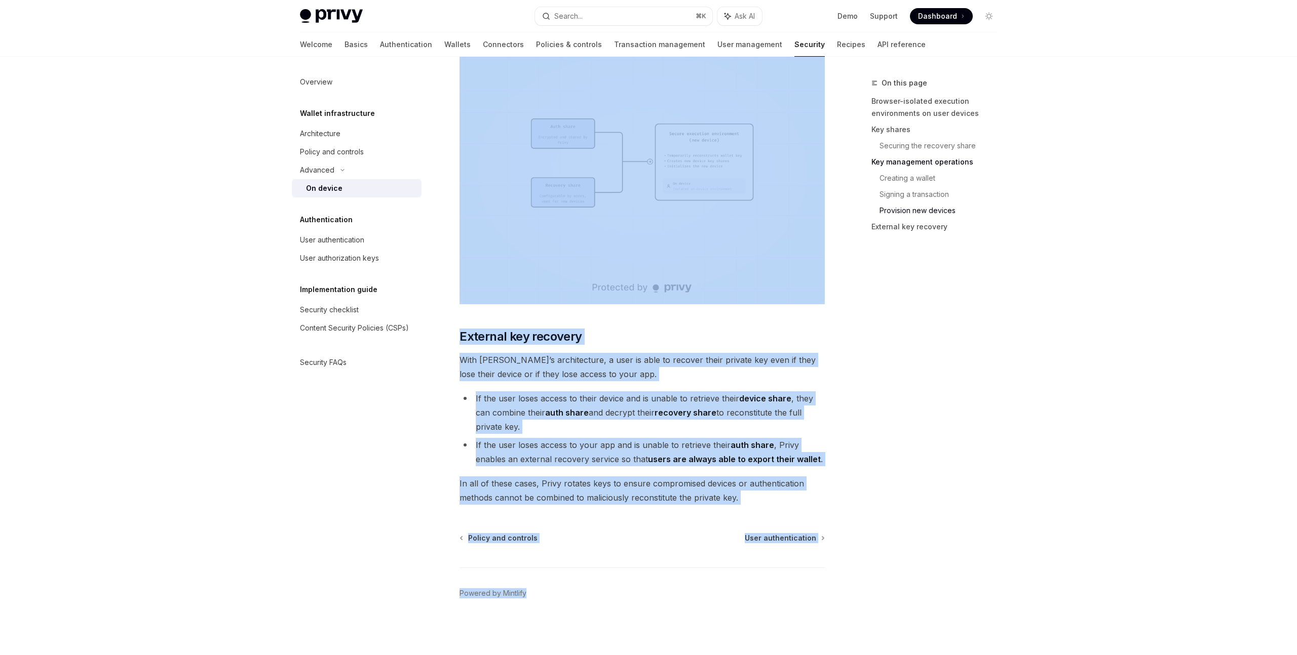
drag, startPoint x: 841, startPoint y: 111, endPoint x: 844, endPoint y: 783, distance: 671.2
